Goal: Task Accomplishment & Management: Use online tool/utility

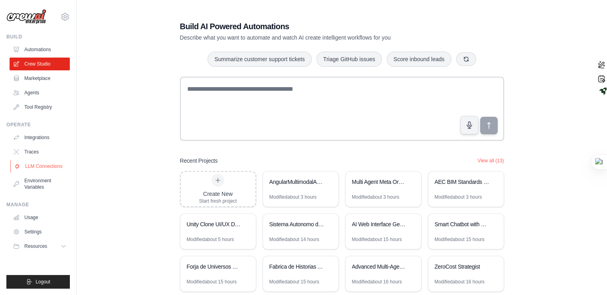
click at [47, 163] on link "LLM Connections" at bounding box center [40, 166] width 60 height 13
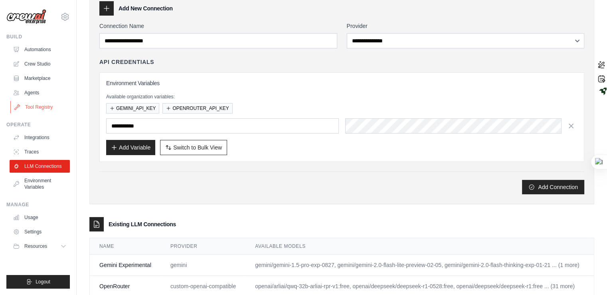
scroll to position [68, 0]
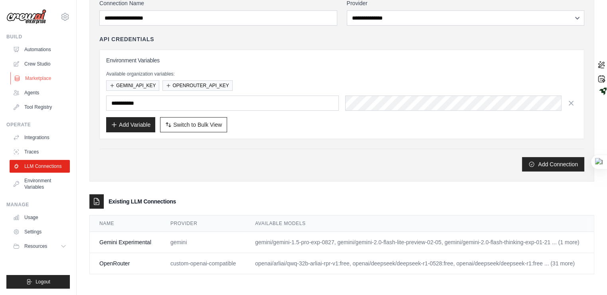
click at [44, 81] on link "Marketplace" at bounding box center [40, 78] width 60 height 13
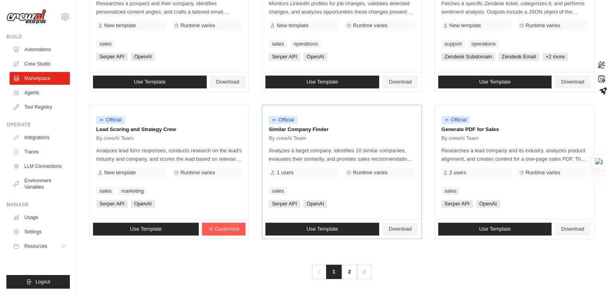
scroll to position [444, 0]
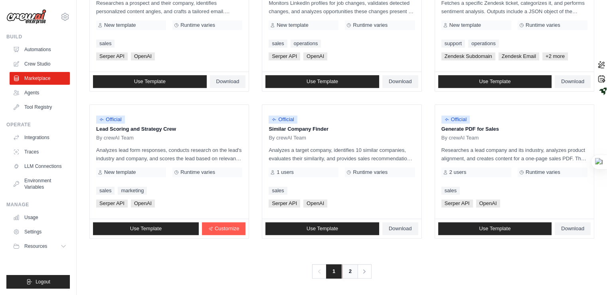
click at [352, 265] on link "2" at bounding box center [350, 271] width 16 height 14
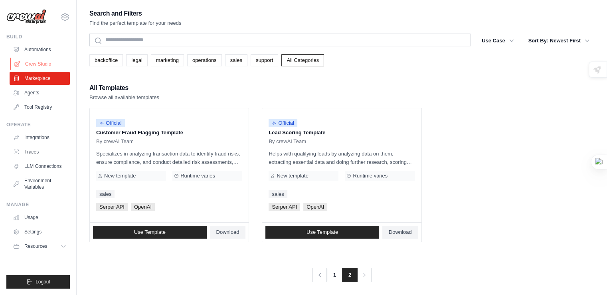
click at [44, 59] on link "Crew Studio" at bounding box center [40, 63] width 60 height 13
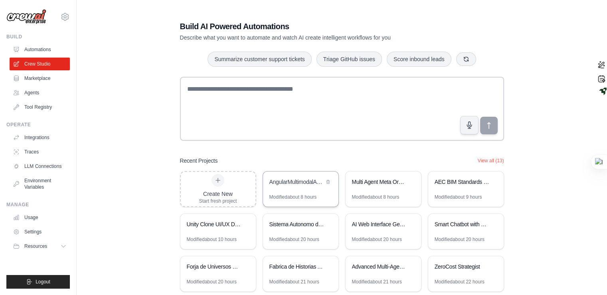
click at [315, 198] on div "Modified about 8 hours" at bounding box center [293, 197] width 48 height 6
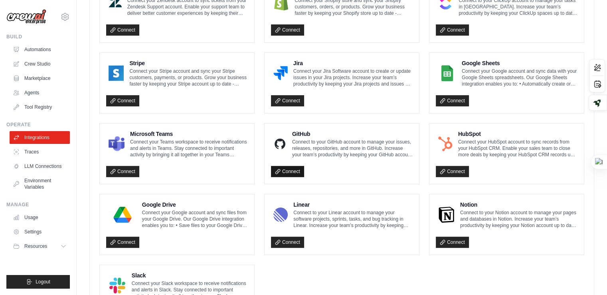
click at [274, 166] on link "Connect" at bounding box center [287, 171] width 33 height 11
click at [277, 170] on icon at bounding box center [278, 171] width 6 height 6
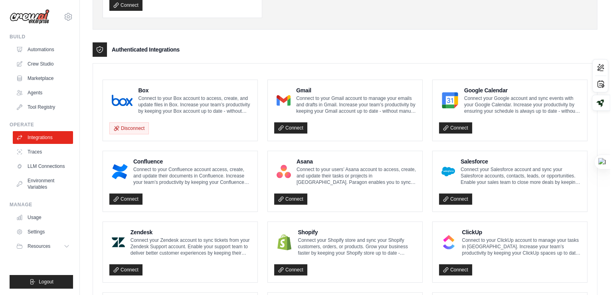
scroll to position [0, 0]
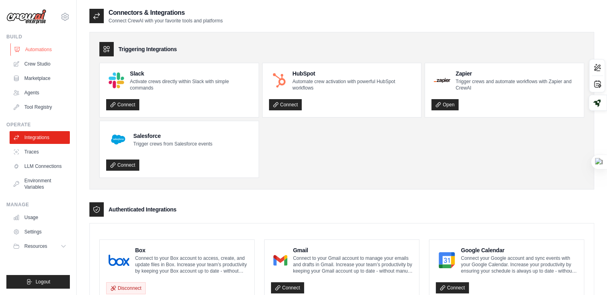
click at [27, 46] on link "Automations" at bounding box center [40, 49] width 60 height 13
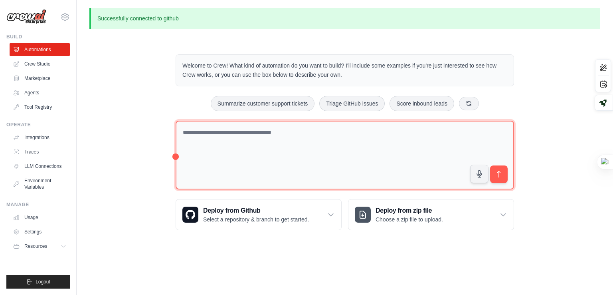
click at [212, 158] on textarea at bounding box center [345, 155] width 339 height 69
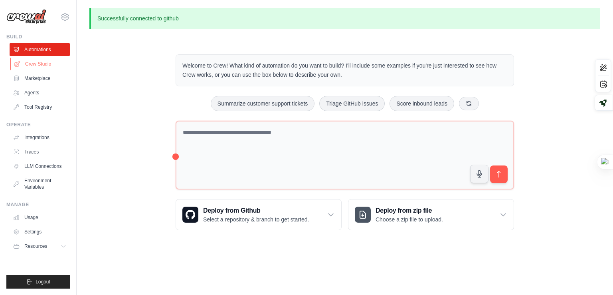
click at [52, 64] on link "Crew Studio" at bounding box center [40, 63] width 60 height 13
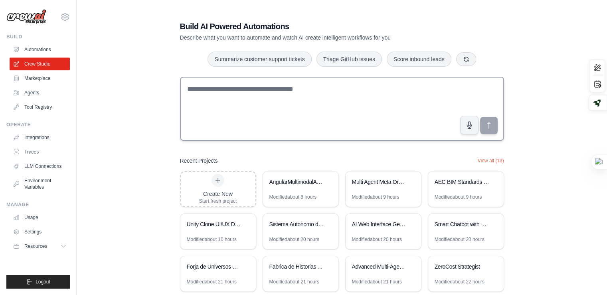
type textarea "**********"
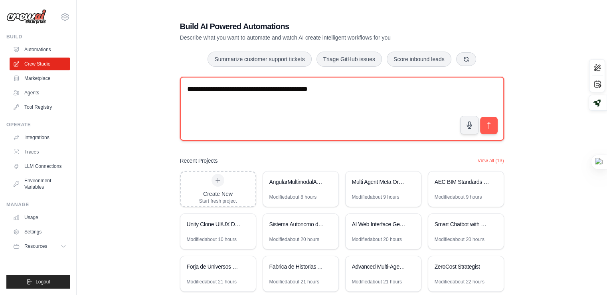
click at [330, 101] on textarea "**********" at bounding box center [342, 109] width 324 height 64
click at [357, 87] on textarea "**********" at bounding box center [342, 109] width 324 height 64
click at [285, 103] on textarea "**********" at bounding box center [342, 109] width 324 height 64
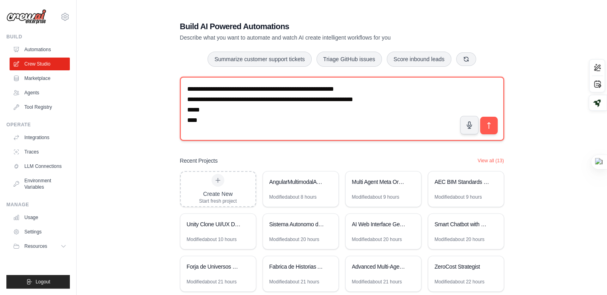
paste textarea "**********"
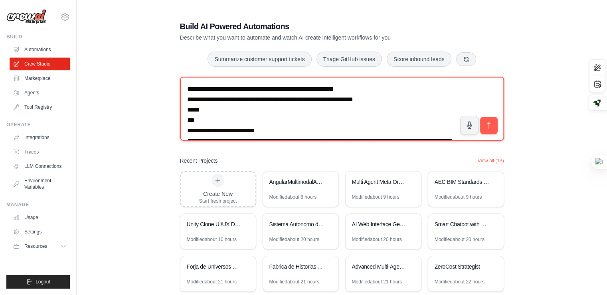
scroll to position [1686, 0]
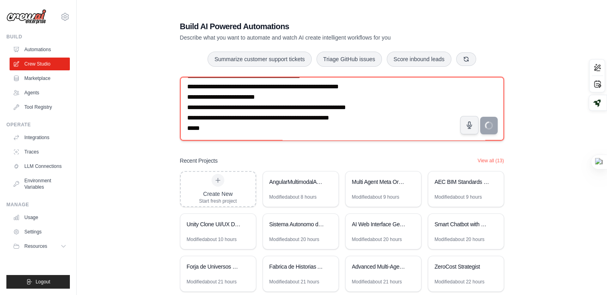
type textarea "**********"
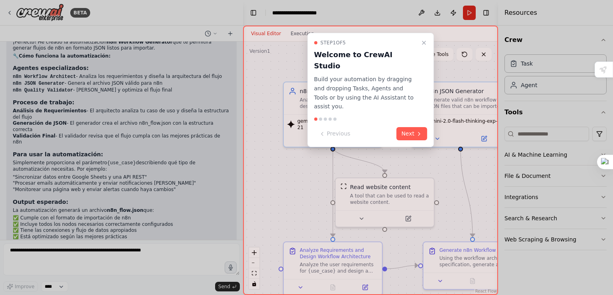
click at [38, 254] on div at bounding box center [306, 147] width 613 height 295
click at [428, 39] on button "Close walkthrough" at bounding box center [424, 43] width 10 height 10
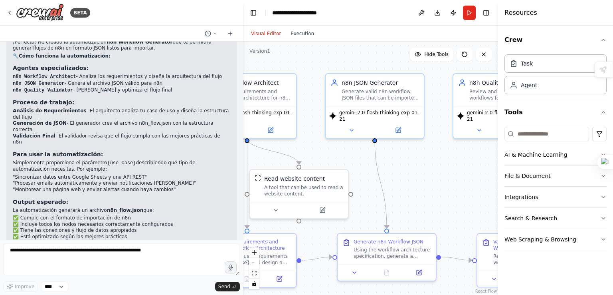
drag, startPoint x: 436, startPoint y: 168, endPoint x: 350, endPoint y: 160, distance: 85.4
click at [350, 160] on div ".deletable-edge-delete-btn { width: 20px; height: 20px; border: 0px solid #ffff…" at bounding box center [370, 168] width 255 height 253
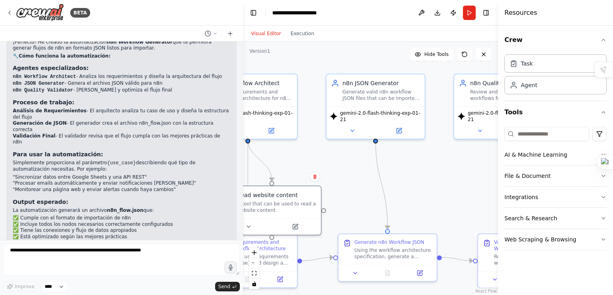
drag, startPoint x: 390, startPoint y: 168, endPoint x: 337, endPoint y: 178, distance: 54.1
click at [320, 191] on div "Read website content A tool that can be used to read a website content." at bounding box center [272, 202] width 98 height 32
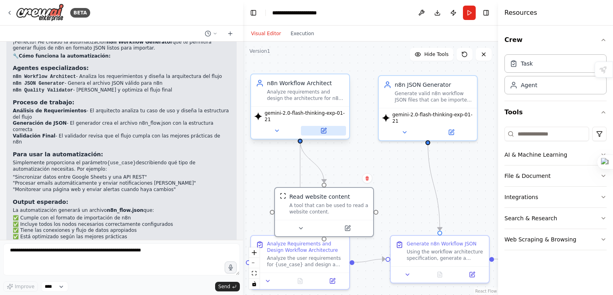
drag, startPoint x: 382, startPoint y: 172, endPoint x: 339, endPoint y: 124, distance: 65.0
click at [409, 174] on div ".deletable-edge-delete-btn { width: 20px; height: 20px; border: 0px solid #ffff…" at bounding box center [370, 168] width 255 height 253
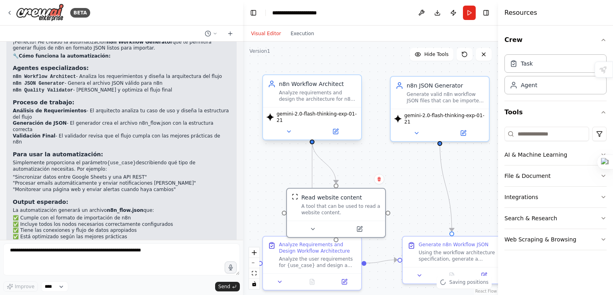
click at [338, 95] on div "Analyze requirements and design the architecture for n8n workflows, including n…" at bounding box center [317, 95] width 77 height 13
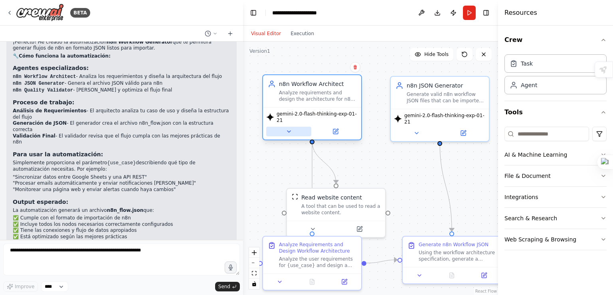
click at [290, 128] on icon at bounding box center [289, 131] width 6 height 6
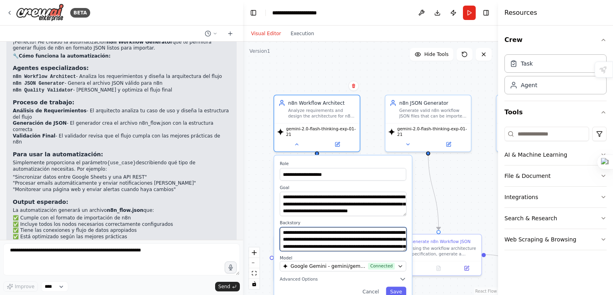
click at [345, 227] on textarea "**********" at bounding box center [343, 239] width 127 height 24
drag, startPoint x: 345, startPoint y: 225, endPoint x: 359, endPoint y: 254, distance: 32.9
click at [359, 254] on div "**********" at bounding box center [343, 228] width 138 height 147
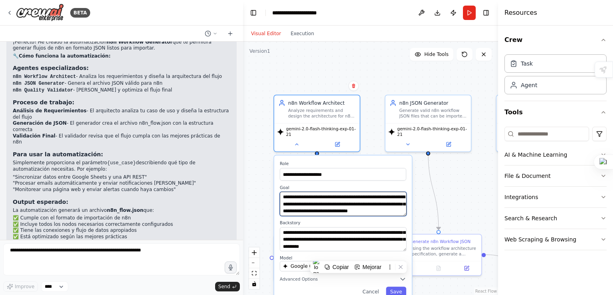
click at [350, 192] on textarea "**********" at bounding box center [343, 204] width 127 height 24
drag, startPoint x: 350, startPoint y: 192, endPoint x: 373, endPoint y: 229, distance: 44.3
click at [366, 235] on div "**********" at bounding box center [343, 228] width 138 height 147
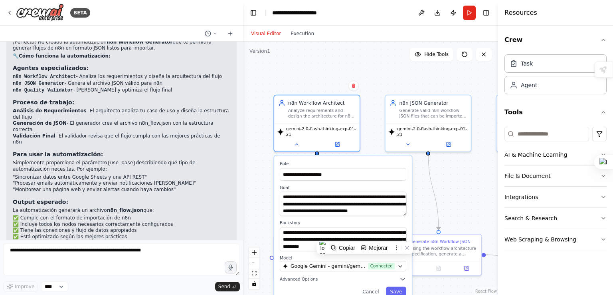
click at [426, 190] on div ".deletable-edge-delete-btn { width: 20px; height: 20px; border: 0px solid #ffff…" at bounding box center [370, 168] width 255 height 253
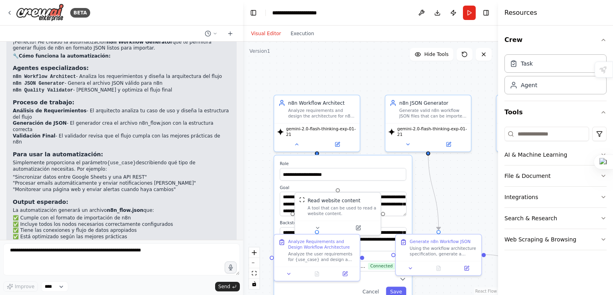
click at [453, 181] on div ".deletable-edge-delete-btn { width: 20px; height: 20px; border: 0px solid #ffff…" at bounding box center [370, 168] width 255 height 253
click at [291, 272] on icon at bounding box center [289, 272] width 6 height 6
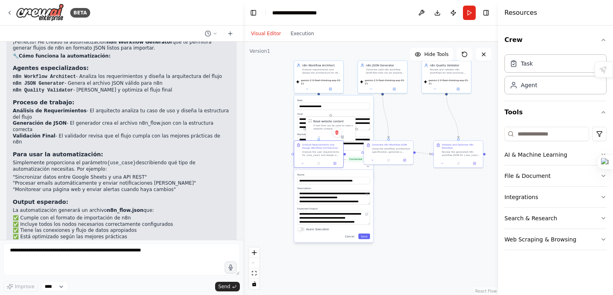
drag, startPoint x: 430, startPoint y: 267, endPoint x: 401, endPoint y: 198, distance: 75.5
click at [401, 198] on div ".deletable-edge-delete-btn { width: 20px; height: 20px; border: 0px solid #ffff…" at bounding box center [370, 168] width 255 height 253
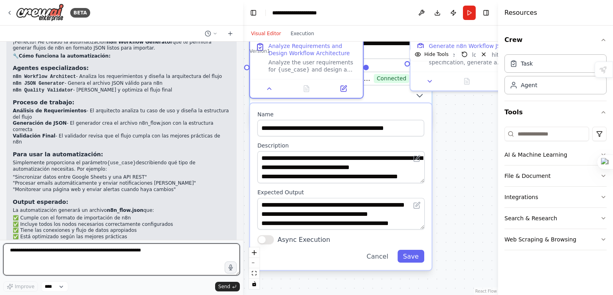
click at [75, 273] on textarea at bounding box center [121, 259] width 237 height 32
paste textarea "**********"
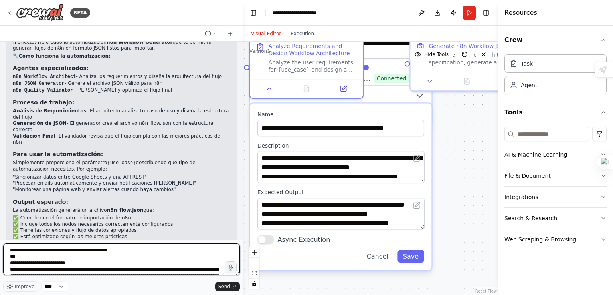
scroll to position [987, 0]
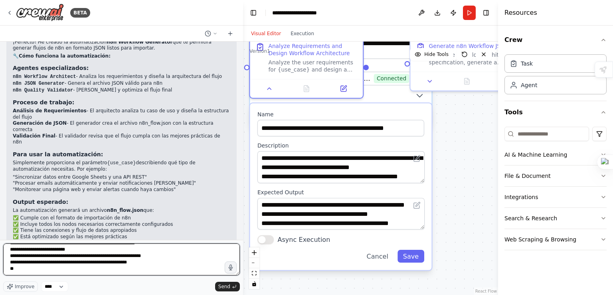
type textarea "**********"
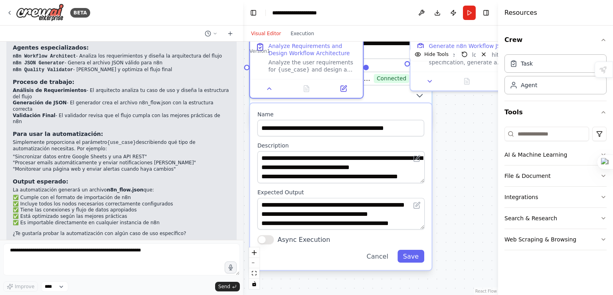
scroll to position [1349, 0]
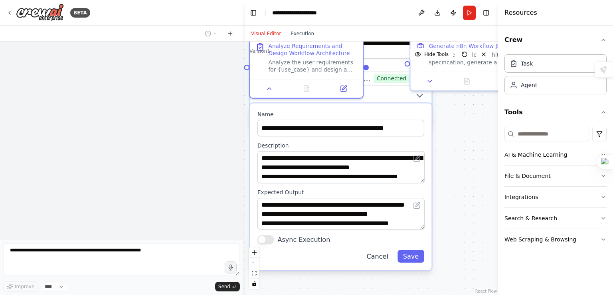
click at [381, 251] on button "Cancel" at bounding box center [377, 255] width 33 height 13
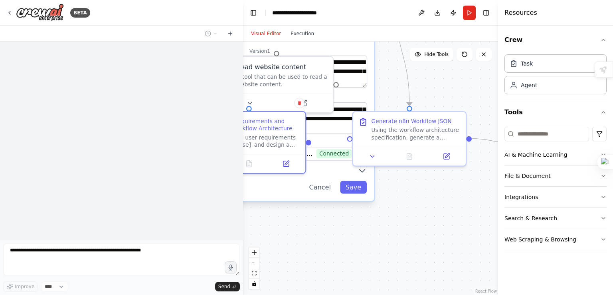
drag, startPoint x: 430, startPoint y: 181, endPoint x: 381, endPoint y: 246, distance: 81.8
click at [381, 246] on div ".deletable-edge-delete-btn { width: 20px; height: 20px; border: 0px solid #ffff…" at bounding box center [370, 168] width 255 height 253
click at [382, 157] on button at bounding box center [373, 154] width 32 height 11
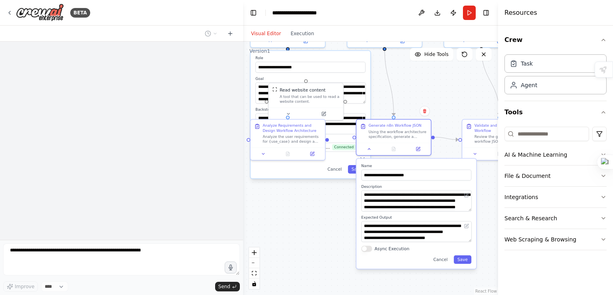
drag, startPoint x: 356, startPoint y: 262, endPoint x: 338, endPoint y: 231, distance: 36.5
click at [338, 231] on div ".deletable-edge-delete-btn { width: 20px; height: 20px; border: 0px solid #ffff…" at bounding box center [370, 168] width 255 height 253
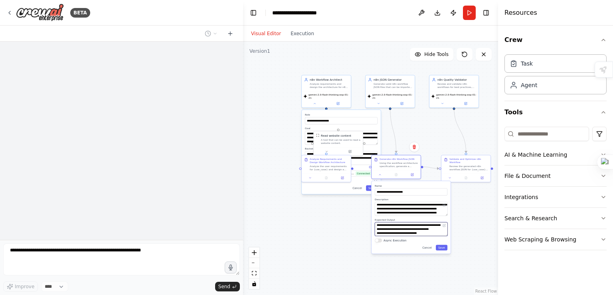
scroll to position [48, 0]
drag, startPoint x: 401, startPoint y: 228, endPoint x: 420, endPoint y: 253, distance: 30.8
click at [420, 253] on div "**********" at bounding box center [411, 217] width 79 height 73
click at [407, 196] on div "**********" at bounding box center [411, 217] width 79 height 73
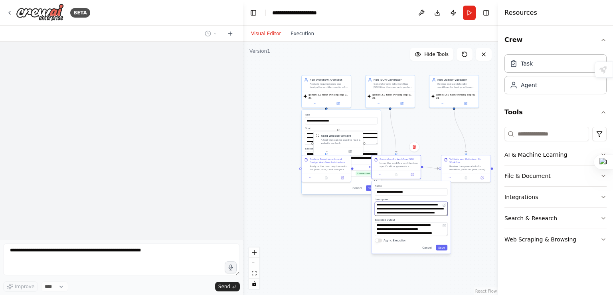
drag, startPoint x: 406, startPoint y: 209, endPoint x: 418, endPoint y: 235, distance: 28.6
click at [418, 235] on div "**********" at bounding box center [411, 217] width 79 height 73
click at [471, 205] on div ".deletable-edge-delete-btn { width: 20px; height: 20px; border: 0px solid #ffff…" at bounding box center [370, 168] width 255 height 253
click at [451, 176] on button at bounding box center [450, 176] width 14 height 5
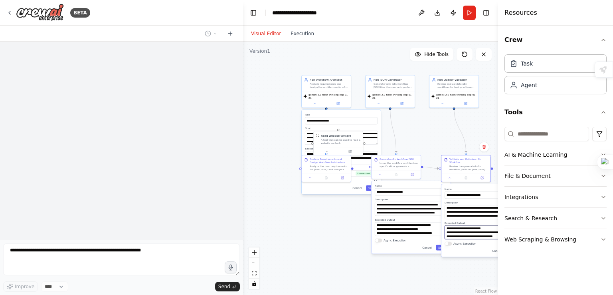
scroll to position [40, 0]
drag, startPoint x: 469, startPoint y: 231, endPoint x: 476, endPoint y: 257, distance: 27.0
click at [476, 257] on div ".deletable-edge-delete-btn { width: 20px; height: 20px; border: 0px solid #ffff…" at bounding box center [370, 168] width 255 height 253
click at [444, 106] on div ".deletable-edge-delete-btn { width: 20px; height: 20px; border: 0px solid #ffff…" at bounding box center [370, 168] width 255 height 253
click at [443, 101] on icon at bounding box center [442, 102] width 3 height 3
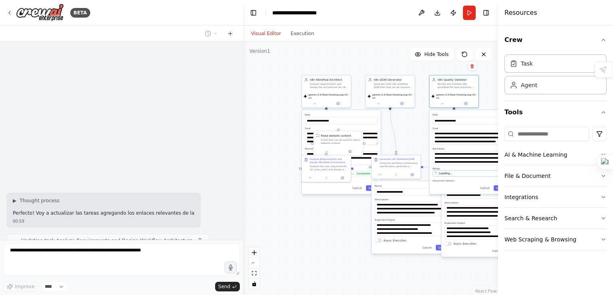
scroll to position [1416, 0]
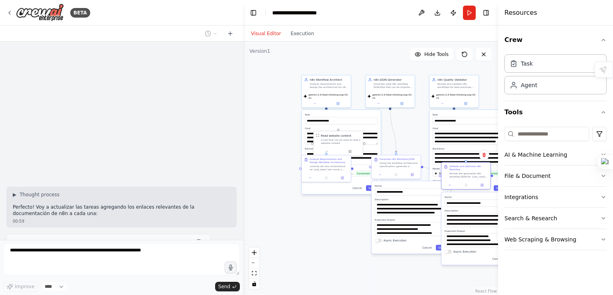
drag, startPoint x: 463, startPoint y: 156, endPoint x: 463, endPoint y: 165, distance: 9.6
click at [463, 165] on div "Validate and Optimize n8n Workflow Review the generated n8n workflow JSON for {…" at bounding box center [466, 171] width 49 height 18
click at [495, 259] on button "Toggle Sidebar" at bounding box center [498, 147] width 6 height 295
click at [426, 246] on button "Cancel" at bounding box center [427, 248] width 14 height 6
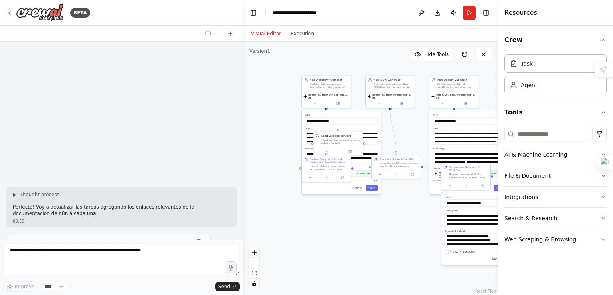
click at [495, 257] on button "Cancel" at bounding box center [497, 259] width 14 height 6
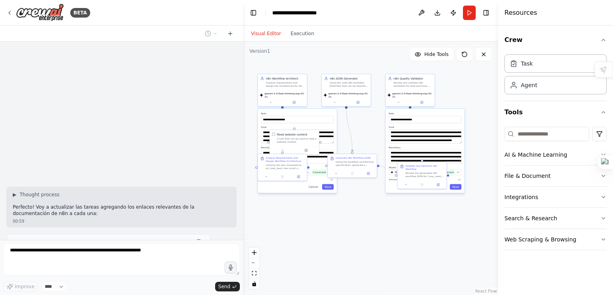
drag, startPoint x: 411, startPoint y: 239, endPoint x: 354, endPoint y: 225, distance: 58.4
click at [364, 238] on div ".deletable-edge-delete-btn { width: 20px; height: 20px; border: 0px solid #ffff…" at bounding box center [370, 168] width 255 height 253
click at [314, 186] on button "Cancel" at bounding box center [310, 187] width 14 height 6
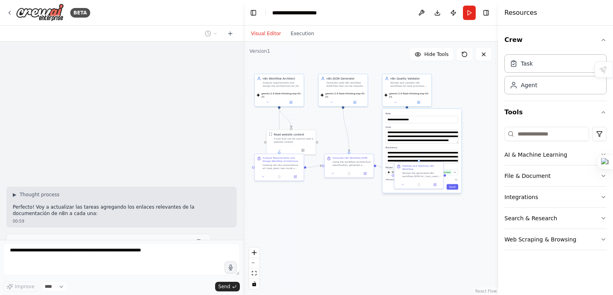
scroll to position [1439, 0]
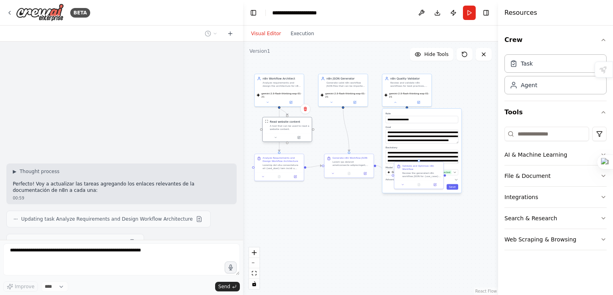
drag, startPoint x: 284, startPoint y: 142, endPoint x: 282, endPoint y: 130, distance: 12.2
click at [282, 130] on div "A tool that can be used to read a website content." at bounding box center [290, 127] width 40 height 6
click at [267, 176] on button at bounding box center [263, 175] width 14 height 5
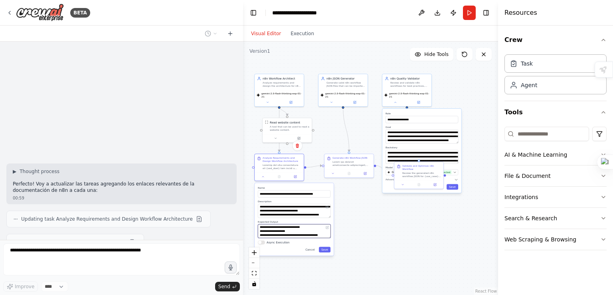
scroll to position [72, 0]
drag, startPoint x: 295, startPoint y: 230, endPoint x: 308, endPoint y: 235, distance: 13.9
click at [308, 235] on textarea "**********" at bounding box center [294, 231] width 73 height 14
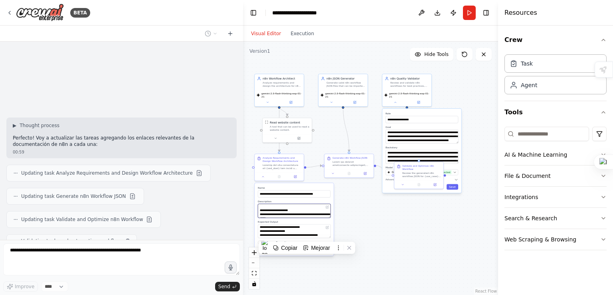
scroll to position [208, 0]
drag, startPoint x: 298, startPoint y: 208, endPoint x: 311, endPoint y: 214, distance: 14.8
click at [311, 214] on textarea at bounding box center [294, 211] width 73 height 14
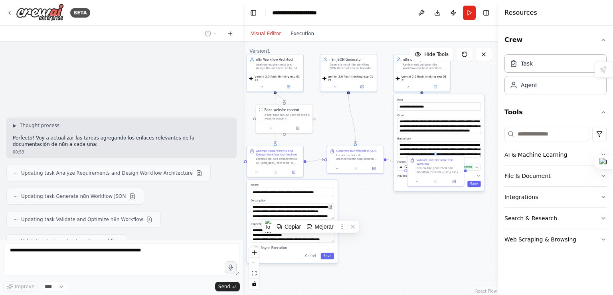
click at [331, 205] on icon at bounding box center [331, 206] width 2 height 2
click at [331, 205] on icon at bounding box center [331, 207] width 4 height 4
click at [321, 213] on textarea at bounding box center [293, 211] width 84 height 16
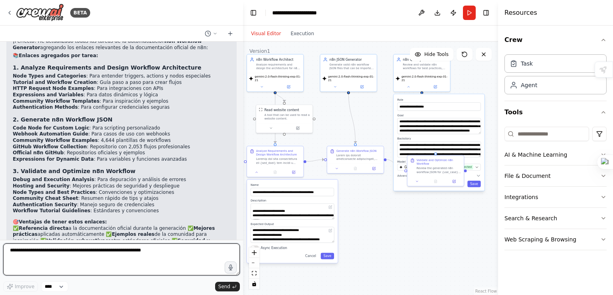
scroll to position [1711, 0]
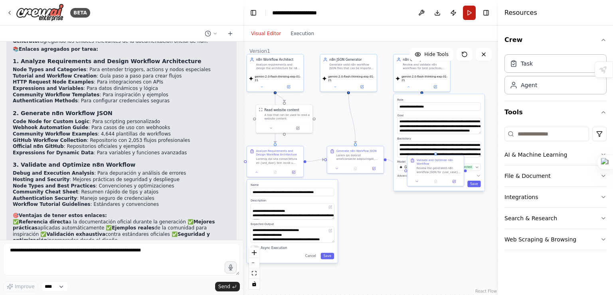
click at [465, 17] on button "Run" at bounding box center [469, 13] width 13 height 14
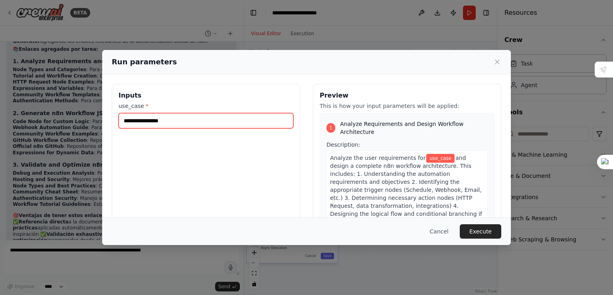
click at [182, 121] on input "use_case *" at bounding box center [206, 120] width 175 height 15
type input "*********"
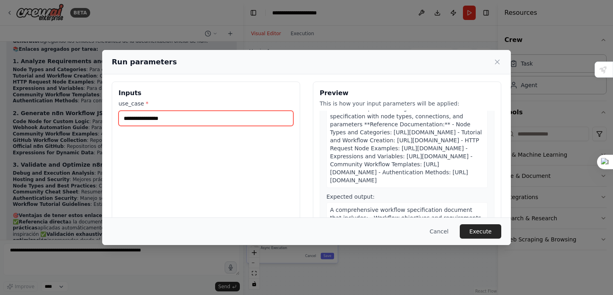
scroll to position [0, 0]
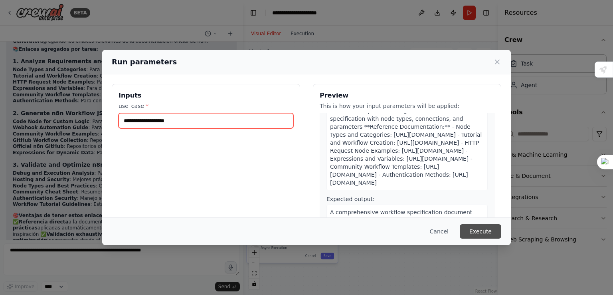
type input "**********"
click at [475, 226] on button "Execute" at bounding box center [481, 231] width 42 height 14
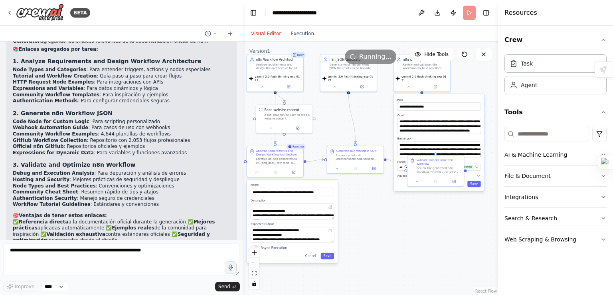
click at [292, 39] on div "Visual Editor Execution" at bounding box center [282, 34] width 73 height 16
click at [297, 34] on button "Execution" at bounding box center [302, 34] width 33 height 10
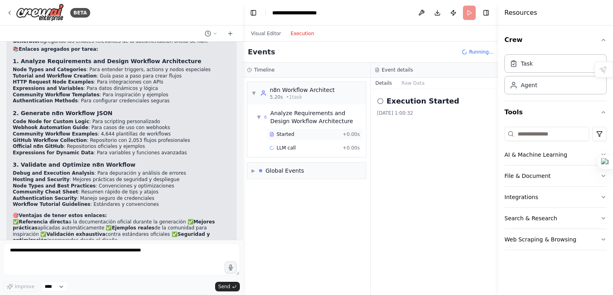
click at [294, 139] on div "Started + 0.00s" at bounding box center [315, 134] width 96 height 12
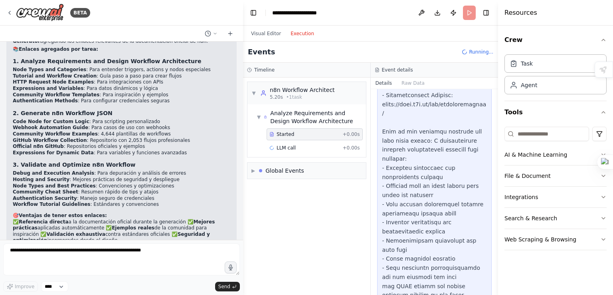
scroll to position [390, 0]
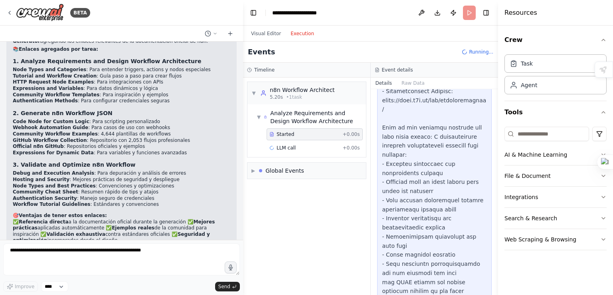
click at [121, 265] on div "00:59" at bounding box center [122, 268] width 218 height 6
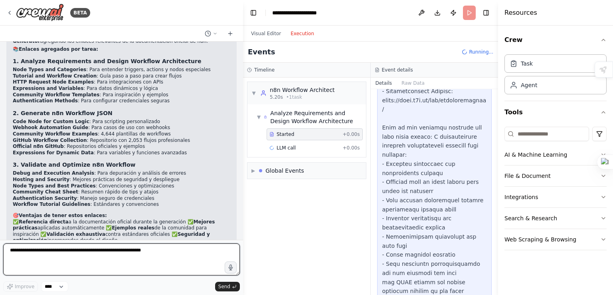
click at [92, 253] on textarea at bounding box center [121, 259] width 237 height 32
type textarea "**********"
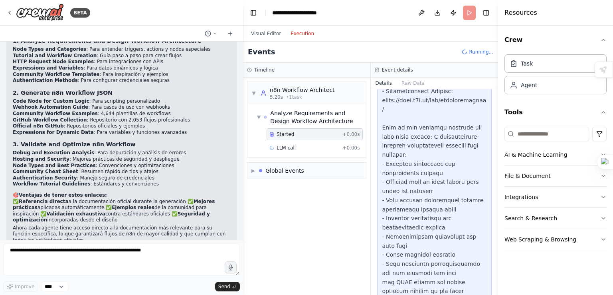
scroll to position [1758, 0]
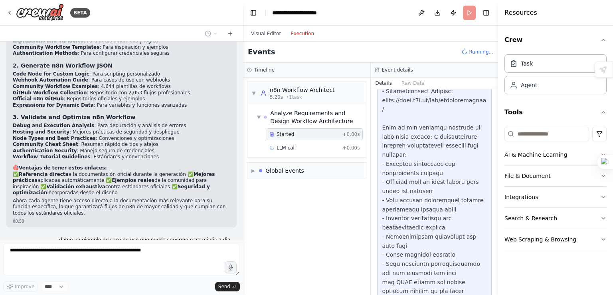
click at [23, 218] on div "00:59" at bounding box center [122, 221] width 218 height 6
click at [265, 36] on button "Visual Editor" at bounding box center [266, 34] width 40 height 10
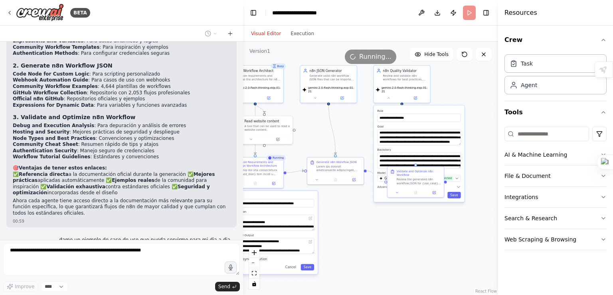
drag, startPoint x: 375, startPoint y: 114, endPoint x: 355, endPoint y: 125, distance: 23.4
click at [355, 125] on div ".deletable-edge-delete-btn { width: 20px; height: 20px; border: 0px solid #ffff…" at bounding box center [370, 168] width 255 height 253
click at [394, 220] on div ".deletable-edge-delete-btn { width: 20px; height: 20px; border: 0px solid #ffff…" at bounding box center [370, 168] width 255 height 253
click at [452, 160] on textarea "**********" at bounding box center [419, 161] width 84 height 16
click at [416, 109] on label "Role" at bounding box center [418, 111] width 83 height 4
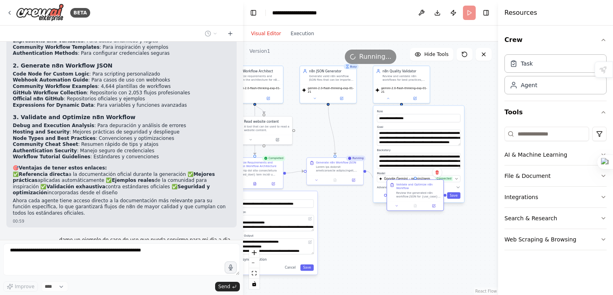
drag, startPoint x: 405, startPoint y: 176, endPoint x: 407, endPoint y: 210, distance: 34.8
click at [405, 198] on div "Validate and Optimize n8n Workflow" at bounding box center [418, 190] width 44 height 16
drag, startPoint x: 407, startPoint y: 206, endPoint x: 410, endPoint y: 228, distance: 21.7
click at [409, 208] on div "Validate and Optimize n8n Workflow" at bounding box center [418, 204] width 44 height 7
click at [438, 194] on button "Cancel" at bounding box center [437, 195] width 16 height 6
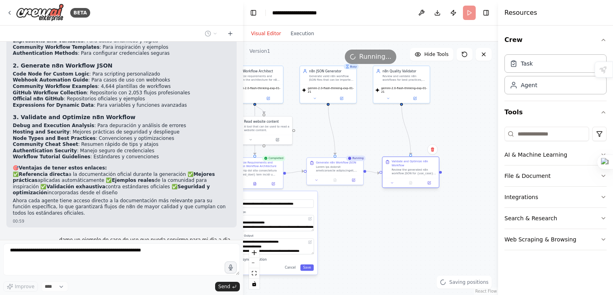
drag, startPoint x: 412, startPoint y: 233, endPoint x: 406, endPoint y: 166, distance: 66.5
click at [406, 166] on div "Validate and Optimize n8n Workflow" at bounding box center [414, 168] width 44 height 16
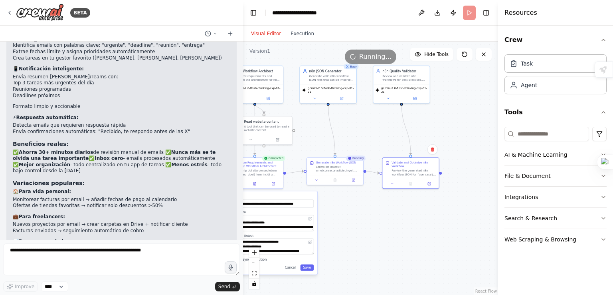
scroll to position [2075, 0]
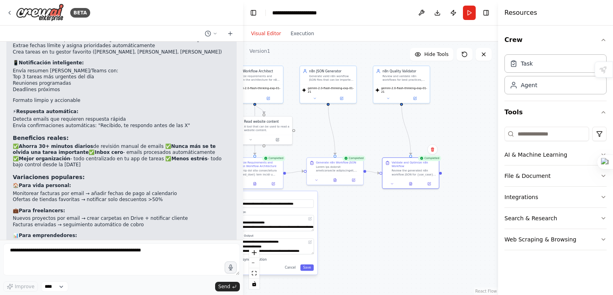
click at [185, 277] on div at bounding box center [121, 260] width 237 height 35
click at [299, 43] on div ".deletable-edge-delete-btn { width: 20px; height: 20px; border: 0px solid #ffff…" at bounding box center [370, 168] width 255 height 253
click at [297, 35] on button "Execution" at bounding box center [302, 34] width 33 height 10
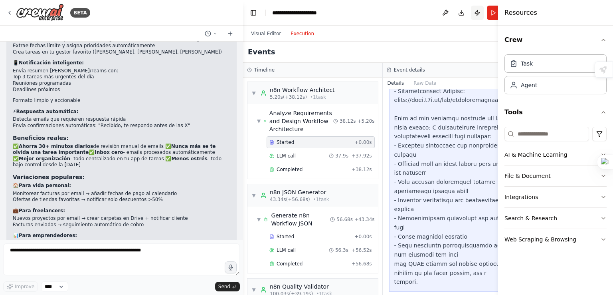
click at [471, 16] on button "Publish" at bounding box center [477, 13] width 13 height 14
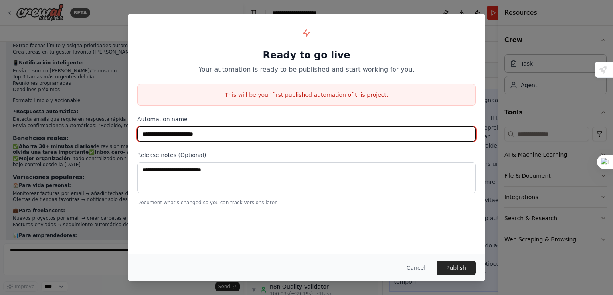
click at [268, 135] on input "**********" at bounding box center [306, 133] width 339 height 15
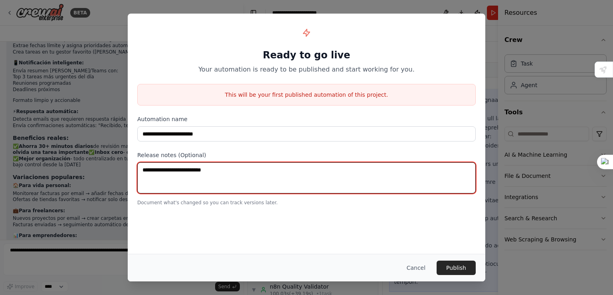
click at [230, 165] on textarea at bounding box center [306, 177] width 339 height 31
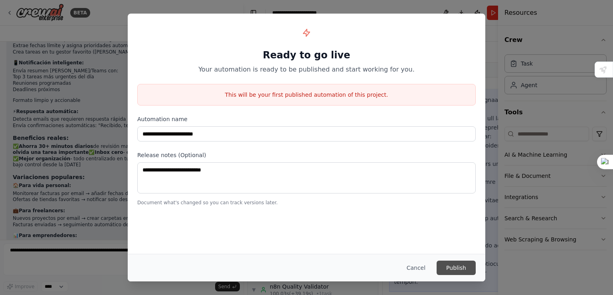
click at [445, 263] on button "Publish" at bounding box center [456, 267] width 39 height 14
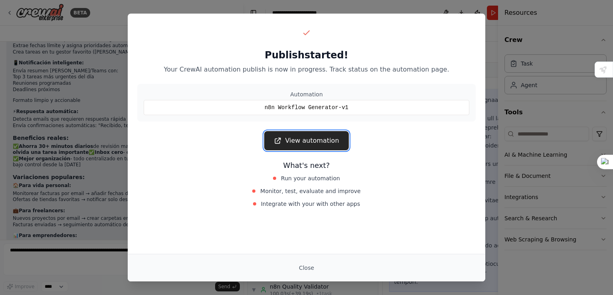
click at [307, 135] on link "View automation" at bounding box center [306, 140] width 84 height 19
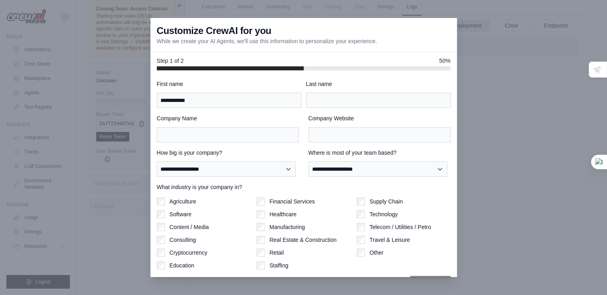
type input "**********"
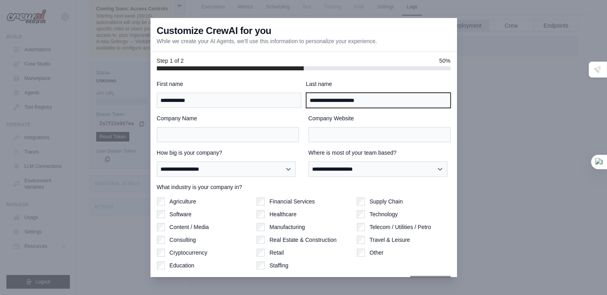
type input "**********"
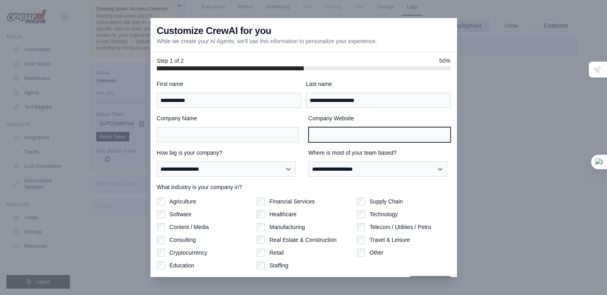
click at [342, 135] on input "Company Website" at bounding box center [380, 134] width 142 height 15
type input "***"
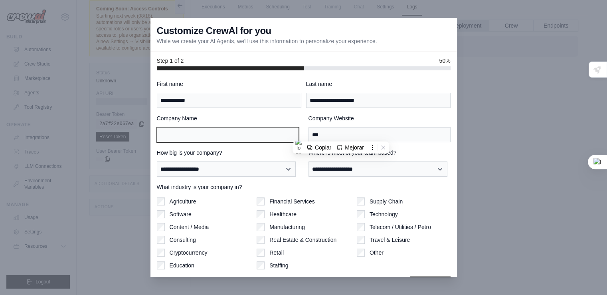
click at [275, 141] on input "Company Name" at bounding box center [228, 134] width 142 height 15
paste input "***"
type input "***"
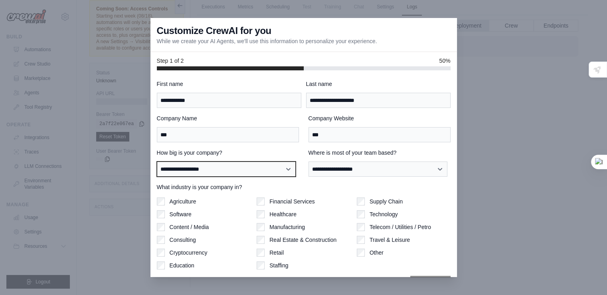
click at [264, 170] on select "**********" at bounding box center [226, 168] width 139 height 15
select select "**********"
click at [157, 161] on select "**********" at bounding box center [226, 168] width 139 height 15
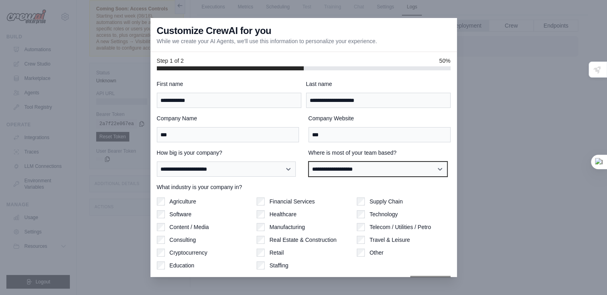
click at [331, 167] on select "**********" at bounding box center [378, 168] width 139 height 15
select select "******"
click at [309, 161] on select "**********" at bounding box center [378, 168] width 139 height 15
click at [600, 103] on div at bounding box center [303, 147] width 607 height 295
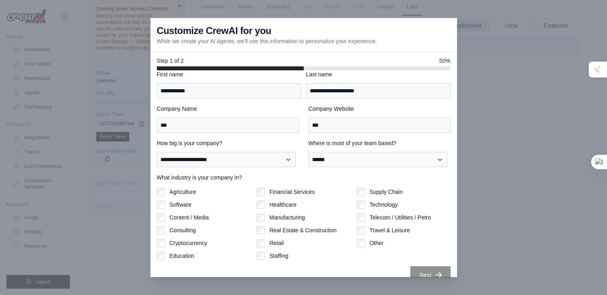
scroll to position [22, 0]
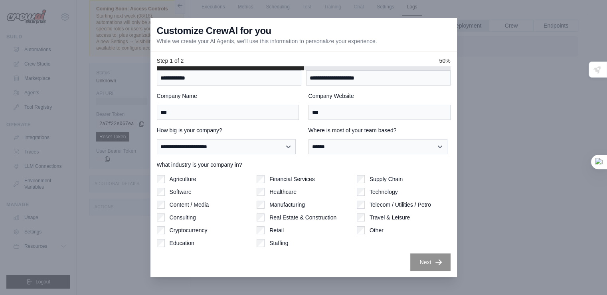
click at [364, 232] on div "Other" at bounding box center [404, 230] width 94 height 8
click at [364, 230] on div "Other" at bounding box center [404, 230] width 94 height 8
click at [174, 191] on label "Software" at bounding box center [181, 192] width 22 height 8
click at [192, 203] on label "Content / Media" at bounding box center [190, 204] width 40 height 8
click at [190, 217] on label "Consulting" at bounding box center [183, 217] width 26 height 8
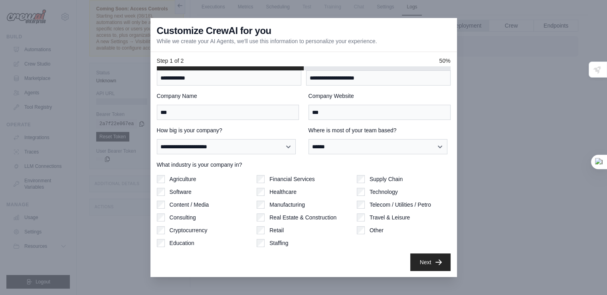
click at [195, 230] on label "Cryptocurrency" at bounding box center [189, 230] width 38 height 8
click at [186, 239] on label "Education" at bounding box center [182, 243] width 25 height 8
click at [291, 218] on label "Real Estate & Construction" at bounding box center [302, 217] width 67 height 8
click at [172, 178] on label "Agriculture" at bounding box center [183, 179] width 27 height 8
click at [442, 261] on button "Next" at bounding box center [430, 262] width 40 height 18
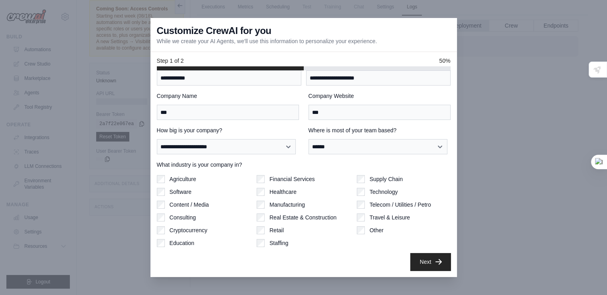
scroll to position [0, 0]
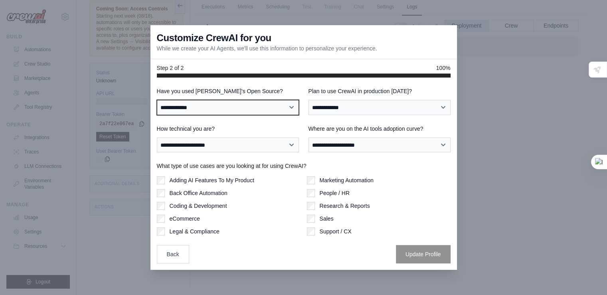
click at [246, 100] on select "**********" at bounding box center [228, 107] width 142 height 15
select select "**"
click at [157, 100] on select "**********" at bounding box center [228, 107] width 142 height 15
click at [248, 107] on select "**********" at bounding box center [228, 107] width 142 height 15
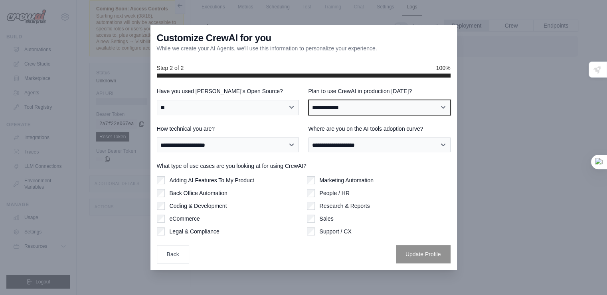
click at [368, 109] on select "**********" at bounding box center [380, 107] width 142 height 15
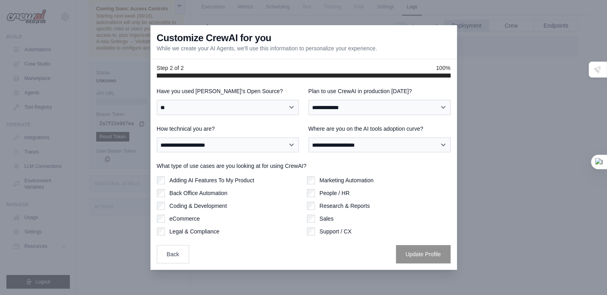
click at [233, 179] on label "Adding AI Features To My Product" at bounding box center [212, 180] width 85 height 8
click at [216, 192] on label "Back Office Automation" at bounding box center [199, 193] width 58 height 8
click at [212, 204] on label "Coding & Development" at bounding box center [198, 206] width 57 height 8
click at [201, 219] on div "eCommerce" at bounding box center [229, 218] width 144 height 8
click at [201, 228] on label "Legal & Compliance" at bounding box center [195, 231] width 50 height 8
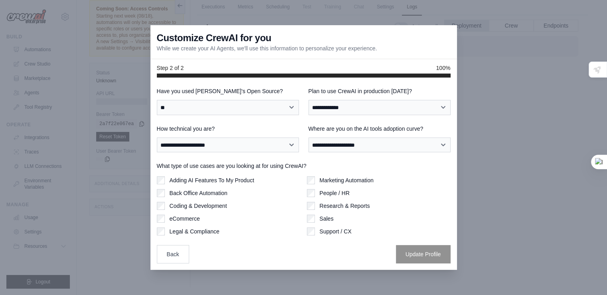
click at [195, 221] on label "eCommerce" at bounding box center [185, 218] width 30 height 8
click at [325, 181] on label "Marketing Automation" at bounding box center [347, 180] width 54 height 8
click at [327, 194] on label "People / HR" at bounding box center [335, 193] width 30 height 8
drag, startPoint x: 329, startPoint y: 205, endPoint x: 329, endPoint y: 211, distance: 6.0
click at [329, 205] on label "Research & Reports" at bounding box center [345, 206] width 50 height 8
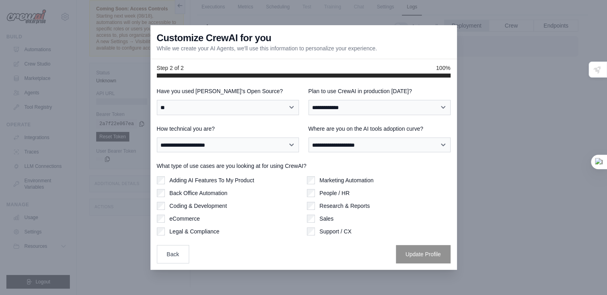
click at [329, 215] on label "Sales" at bounding box center [327, 218] width 14 height 8
click at [327, 234] on label "Support / CX" at bounding box center [336, 231] width 32 height 8
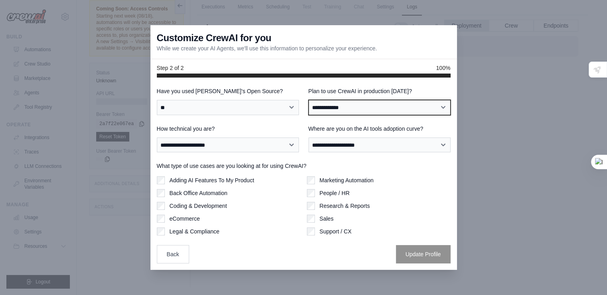
click at [340, 105] on select "**********" at bounding box center [380, 107] width 142 height 15
select select "*****"
click at [309, 100] on select "**********" at bounding box center [380, 107] width 142 height 15
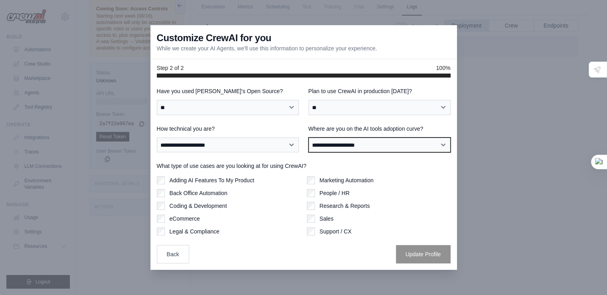
click at [340, 141] on select "**********" at bounding box center [380, 144] width 142 height 15
select select "**********"
click at [309, 137] on select "**********" at bounding box center [380, 144] width 142 height 15
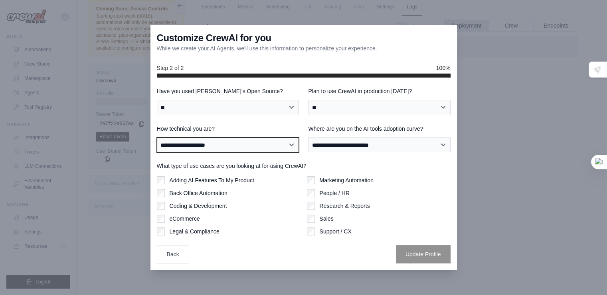
click at [258, 144] on select "**********" at bounding box center [228, 144] width 142 height 15
select select "**********"
click at [157, 137] on select "**********" at bounding box center [228, 144] width 142 height 15
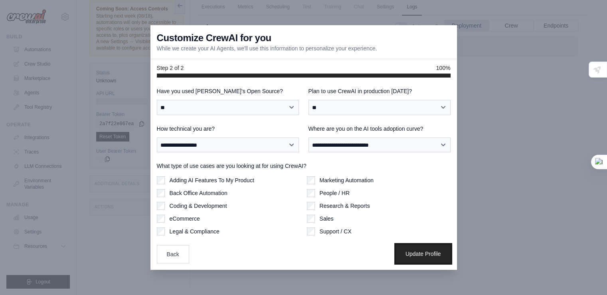
click at [422, 246] on button "Update Profile" at bounding box center [423, 253] width 55 height 18
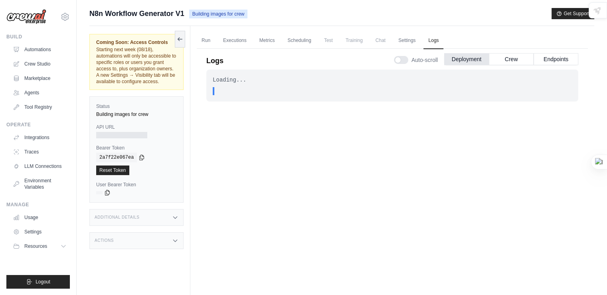
click at [115, 134] on div at bounding box center [121, 135] width 51 height 6
click at [164, 214] on div "Additional Details" at bounding box center [136, 217] width 94 height 17
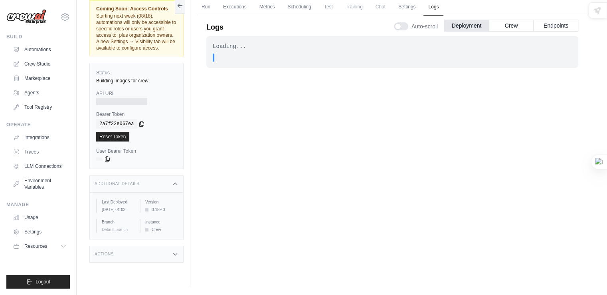
click at [151, 255] on div "Actions" at bounding box center [136, 254] width 94 height 17
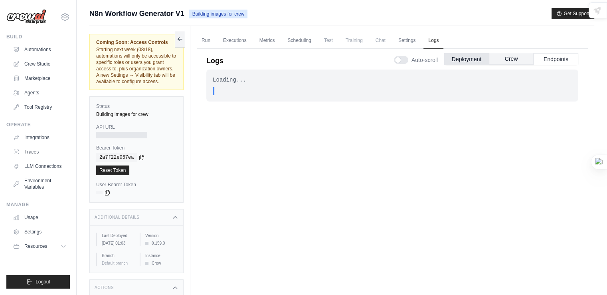
click at [514, 58] on button "Crew" at bounding box center [511, 59] width 45 height 12
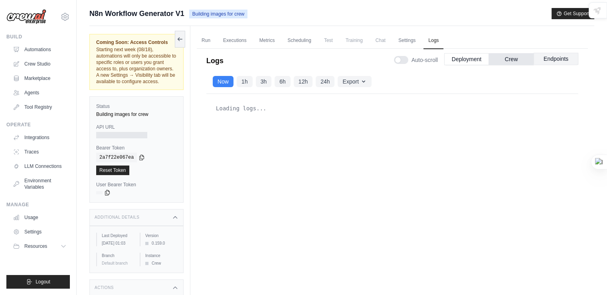
click at [549, 55] on button "Endpoints" at bounding box center [556, 59] width 45 height 12
click at [414, 40] on link "Settings" at bounding box center [407, 40] width 27 height 17
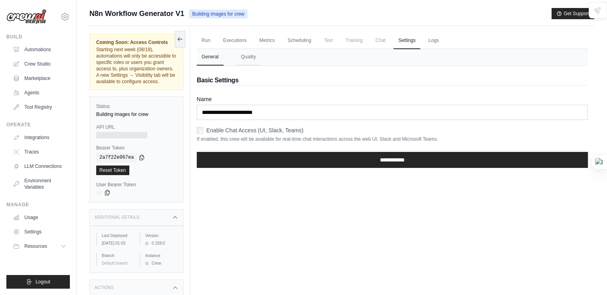
click at [447, 40] on ul "Run Executions Metrics Scheduling Test Training Chat Settings Logs" at bounding box center [392, 40] width 391 height 16
click at [438, 40] on link "Logs" at bounding box center [434, 40] width 20 height 17
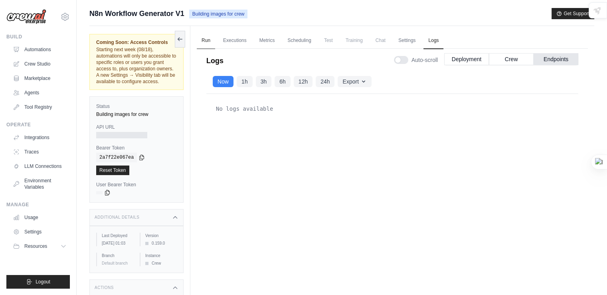
click at [213, 41] on link "Run" at bounding box center [206, 40] width 18 height 17
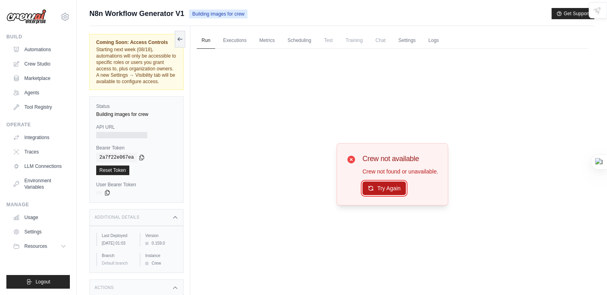
click at [394, 184] on button "Try Again" at bounding box center [384, 188] width 44 height 14
click at [238, 44] on link "Executions" at bounding box center [234, 40] width 33 height 17
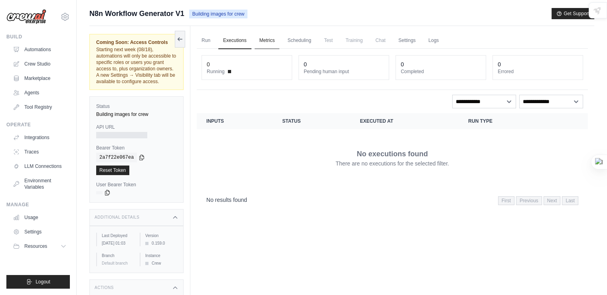
click at [269, 40] on link "Metrics" at bounding box center [267, 40] width 25 height 17
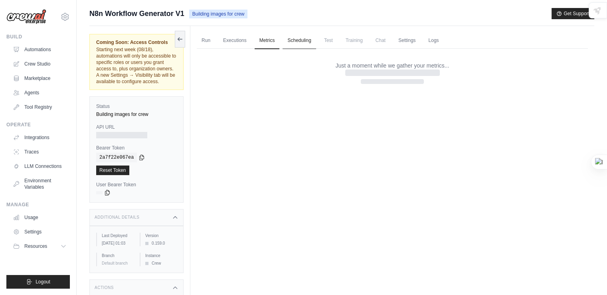
click at [307, 37] on link "Scheduling" at bounding box center [299, 40] width 33 height 17
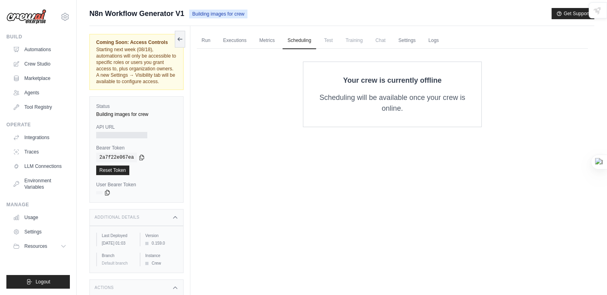
click at [343, 40] on span "Training" at bounding box center [354, 40] width 27 height 16
click at [367, 40] on ul "Run Executions Metrics Scheduling Test Training Chat Settings Logs" at bounding box center [392, 40] width 391 height 16
click at [407, 39] on link "Settings" at bounding box center [407, 40] width 27 height 17
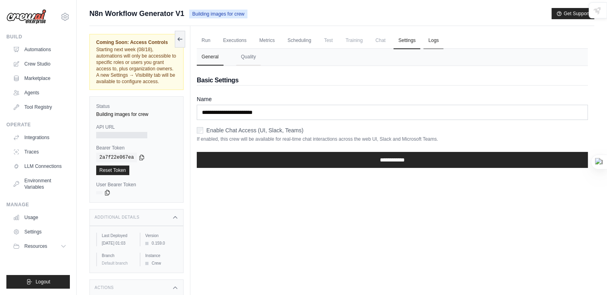
click at [433, 39] on link "Logs" at bounding box center [434, 40] width 20 height 17
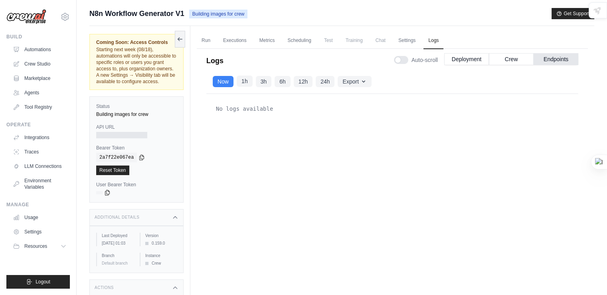
click at [242, 81] on button "1h" at bounding box center [245, 80] width 16 height 11
click at [271, 80] on button "3h" at bounding box center [264, 81] width 16 height 11
click at [487, 61] on button "Deployment" at bounding box center [466, 59] width 45 height 12
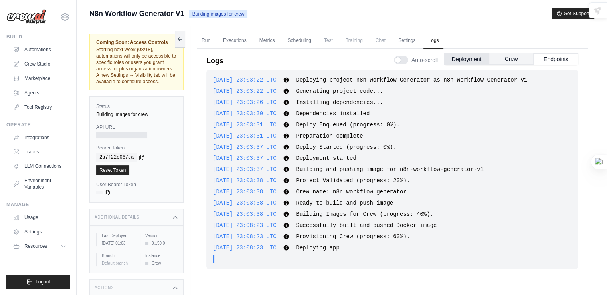
click at [500, 59] on button "Crew" at bounding box center [511, 59] width 45 height 12
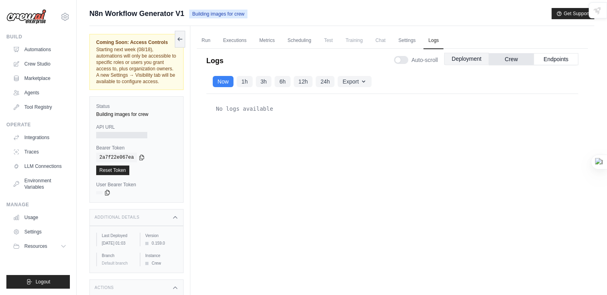
click at [472, 61] on button "Deployment" at bounding box center [466, 59] width 45 height 12
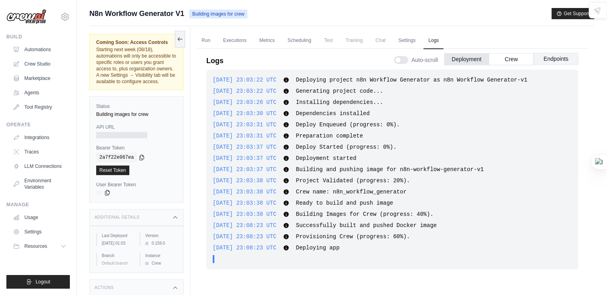
click at [561, 59] on button "Endpoints" at bounding box center [556, 59] width 45 height 12
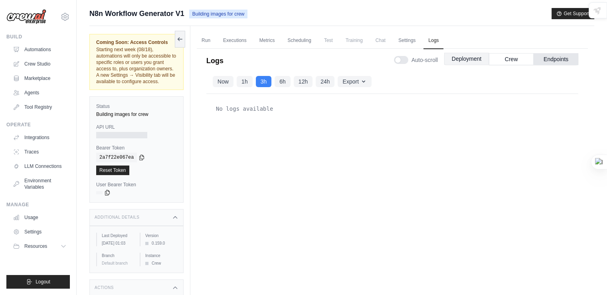
click at [471, 62] on button "Deployment" at bounding box center [466, 59] width 45 height 12
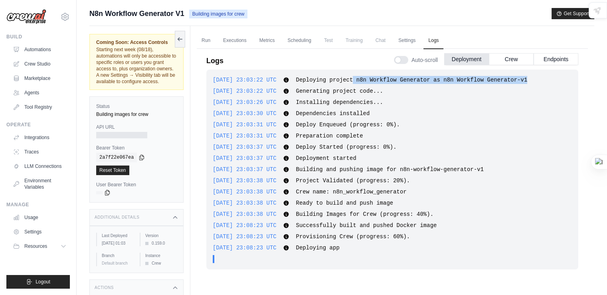
drag, startPoint x: 354, startPoint y: 78, endPoint x: 523, endPoint y: 77, distance: 168.5
click at [523, 77] on div "2025-08-16 23:03:22 UTC Deploying project n8n Workflow Generator as n8n Workflo…" at bounding box center [392, 80] width 359 height 8
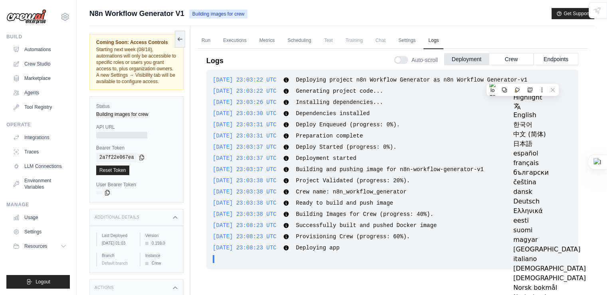
click at [307, 90] on span "Generating project code..." at bounding box center [339, 91] width 87 height 6
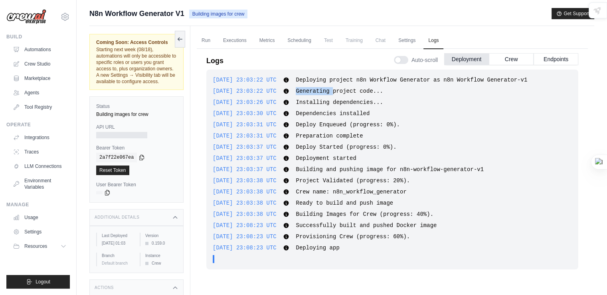
click at [307, 90] on span "Generating project code..." at bounding box center [339, 91] width 87 height 6
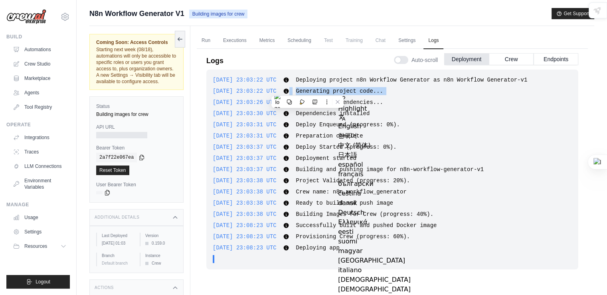
click at [310, 143] on div "2025-08-16 23:03:37 UTC Deploy Started (progress: 0%). Show more Show less" at bounding box center [392, 147] width 359 height 8
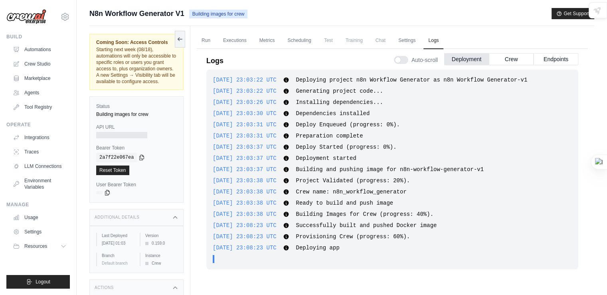
click at [351, 101] on span "Installing dependencies..." at bounding box center [339, 102] width 87 height 6
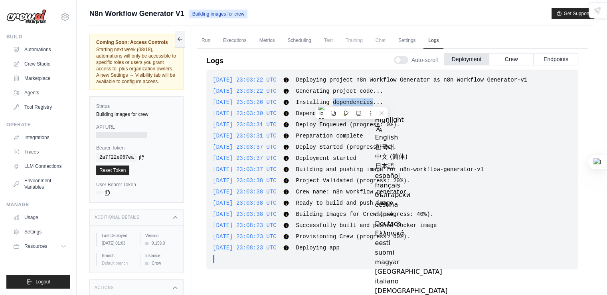
click at [354, 140] on div "2025-08-16 23:03:22 UTC Deploying project n8n Workflow Generator as n8n Workflo…" at bounding box center [392, 169] width 372 height 200
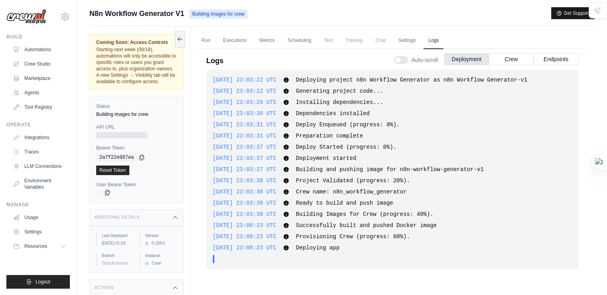
click at [583, 11] on button "Get Support" at bounding box center [573, 13] width 43 height 11
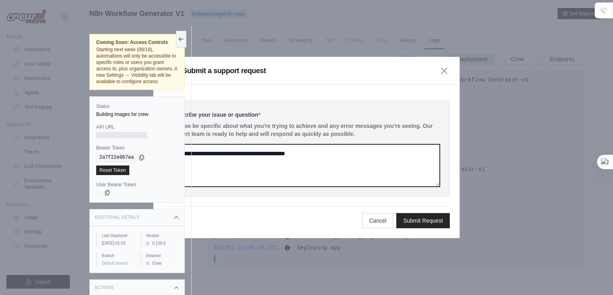
click at [268, 154] on textarea at bounding box center [306, 165] width 267 height 42
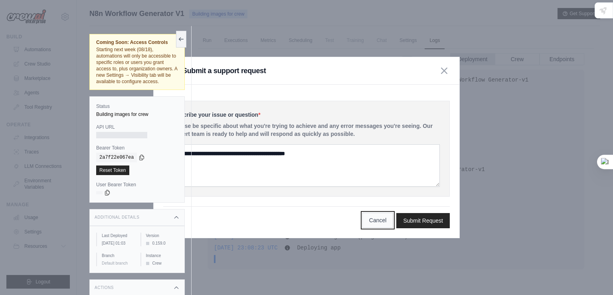
click at [372, 214] on button "Cancel" at bounding box center [377, 219] width 31 height 15
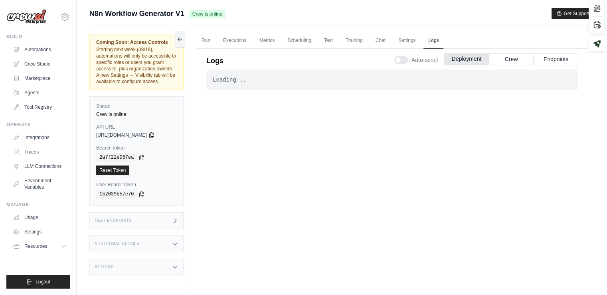
click at [465, 61] on button "Deployment" at bounding box center [466, 59] width 45 height 12
click at [511, 58] on button "Crew" at bounding box center [511, 59] width 45 height 12
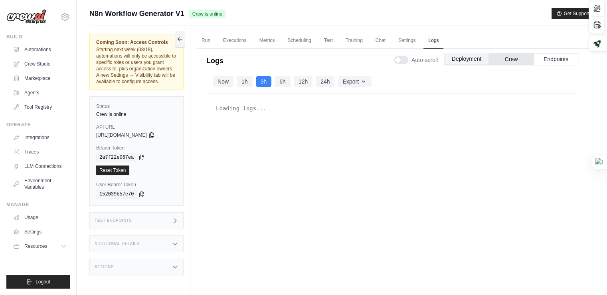
click at [481, 60] on button "Deployment" at bounding box center [466, 59] width 45 height 12
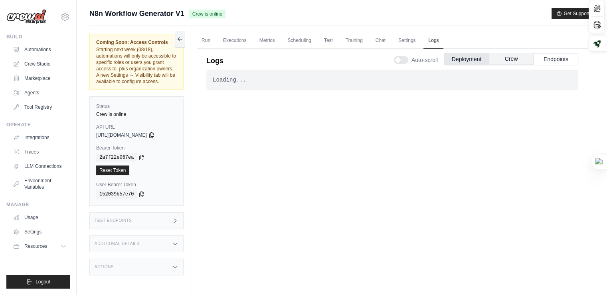
click at [506, 55] on button "Crew" at bounding box center [511, 59] width 45 height 12
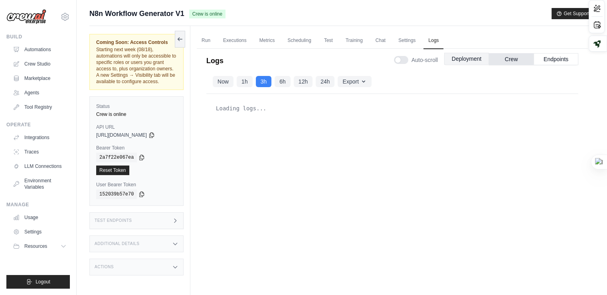
click at [479, 55] on button "Deployment" at bounding box center [466, 59] width 45 height 12
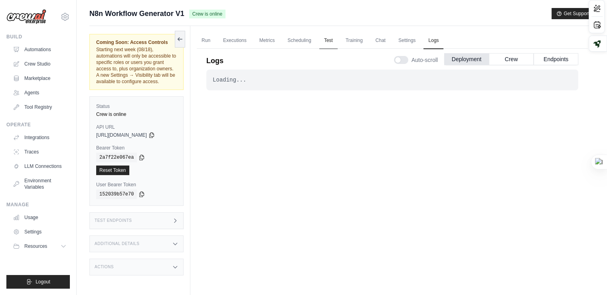
click at [330, 44] on link "Test" at bounding box center [328, 40] width 18 height 17
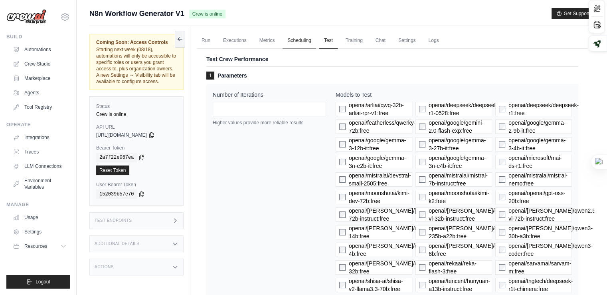
click at [291, 45] on link "Scheduling" at bounding box center [299, 40] width 33 height 17
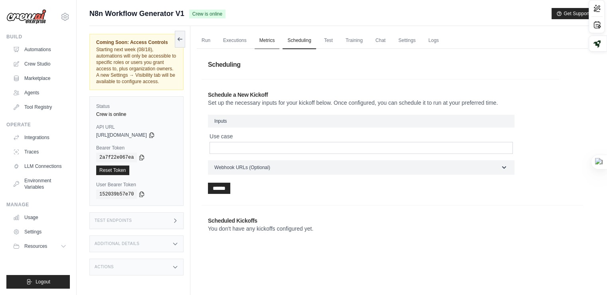
click at [263, 46] on link "Metrics" at bounding box center [267, 40] width 25 height 17
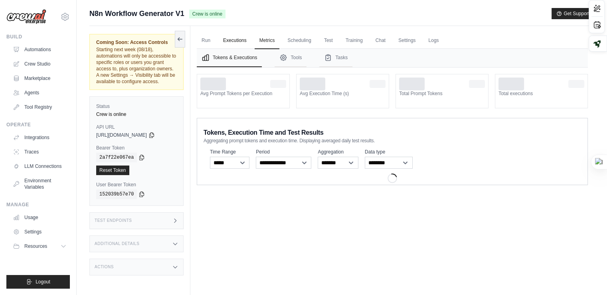
click at [236, 42] on link "Executions" at bounding box center [234, 40] width 33 height 17
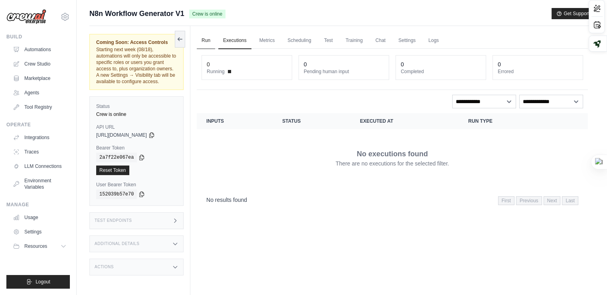
click at [208, 43] on link "Run" at bounding box center [206, 40] width 18 height 17
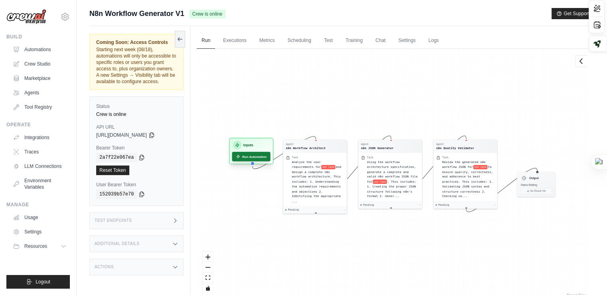
click at [251, 154] on button "Run Automation" at bounding box center [251, 157] width 38 height 10
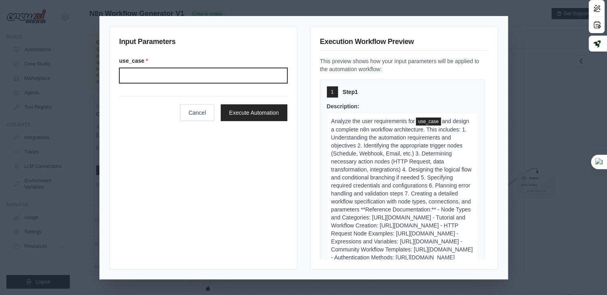
click at [171, 80] on input "Use case" at bounding box center [203, 75] width 168 height 15
type input "*"
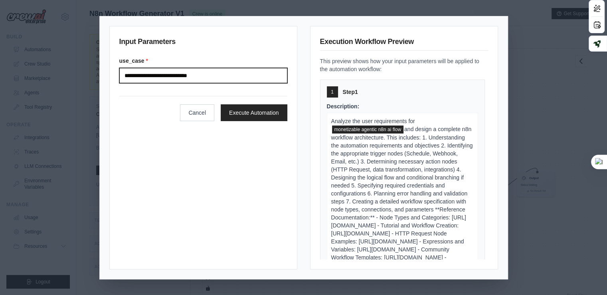
type input "**********"
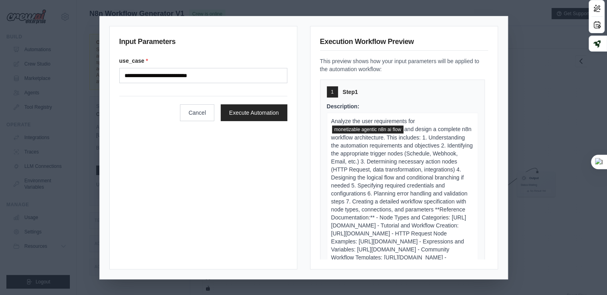
click at [242, 101] on div "Cancel Execute Automation" at bounding box center [203, 108] width 168 height 25
click at [246, 115] on button "Execute Automation" at bounding box center [254, 112] width 67 height 17
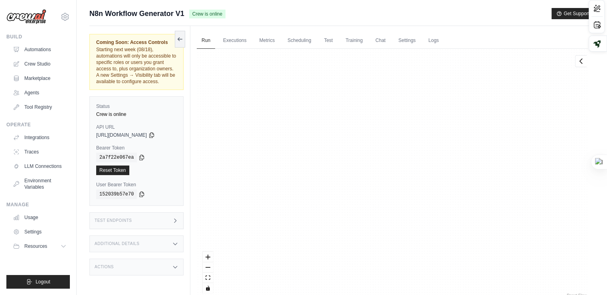
scroll to position [13, 0]
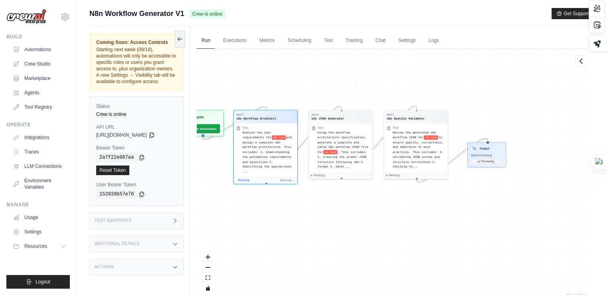
drag, startPoint x: 404, startPoint y: 229, endPoint x: 354, endPoint y: 200, distance: 57.8
click at [354, 200] on div "Agent n8n Workflow Architect Task Analyze the user requirements for use Case an…" at bounding box center [392, 174] width 391 height 250
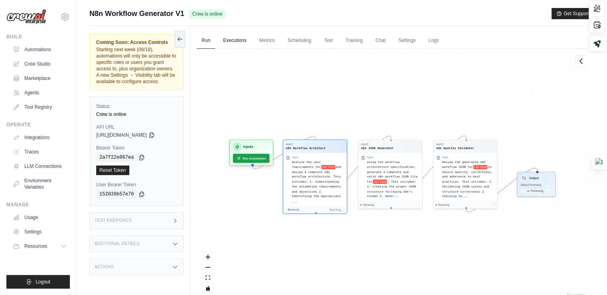
click at [242, 46] on link "Executions" at bounding box center [234, 40] width 33 height 17
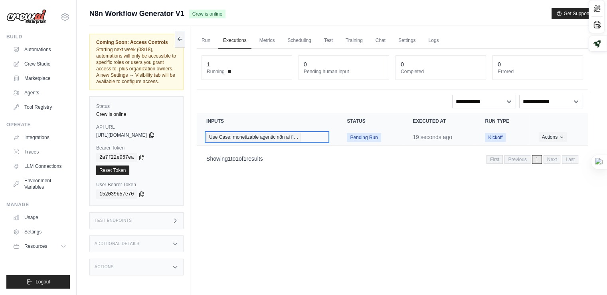
click at [267, 136] on span "Use Case: monetizable agentic n8n ai fl…" at bounding box center [253, 137] width 95 height 9
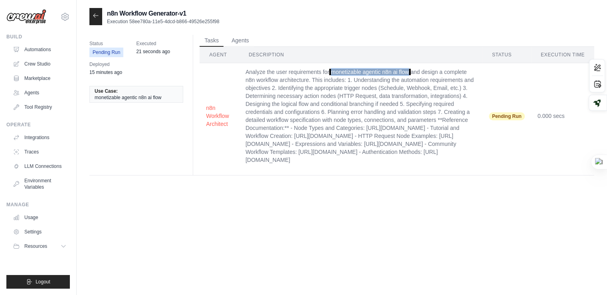
drag, startPoint x: 410, startPoint y: 69, endPoint x: 333, endPoint y: 72, distance: 77.5
click at [333, 72] on span "monetizable agentic n8n ai flow" at bounding box center [369, 72] width 81 height 6
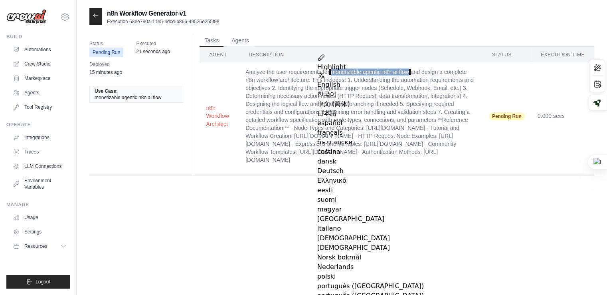
copy span "monetizable agentic n8n ai flow"
click at [233, 38] on button "Agents" at bounding box center [240, 40] width 27 height 12
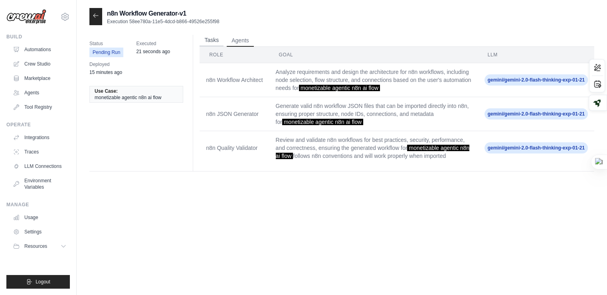
click at [217, 42] on button "Tasks" at bounding box center [212, 40] width 24 height 12
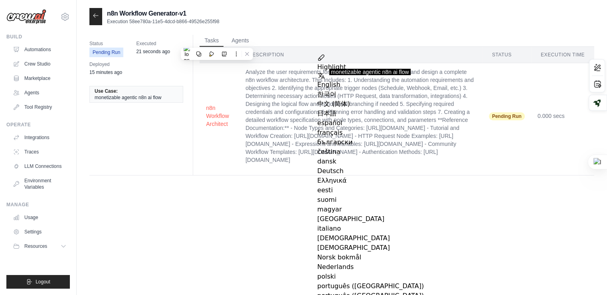
click at [100, 21] on div at bounding box center [95, 16] width 13 height 17
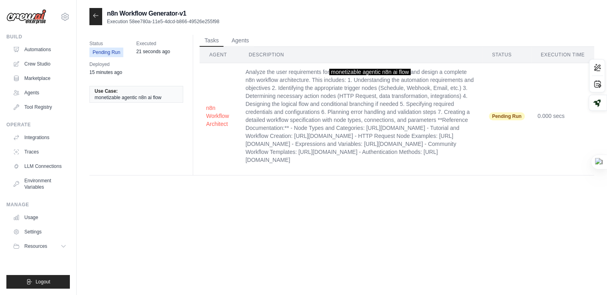
click at [97, 20] on div at bounding box center [95, 16] width 13 height 17
click at [97, 15] on icon at bounding box center [96, 15] width 6 height 6
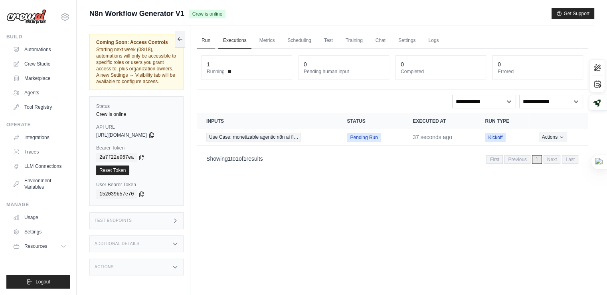
click at [204, 39] on link "Run" at bounding box center [206, 40] width 18 height 17
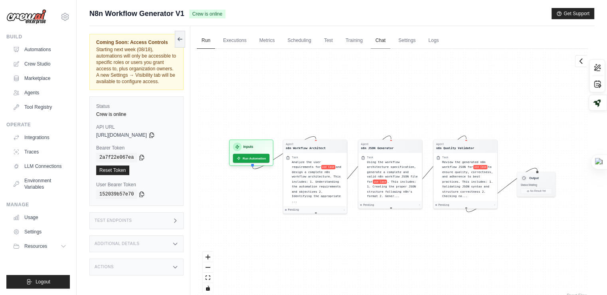
click at [387, 40] on link "Chat" at bounding box center [381, 40] width 20 height 17
click at [232, 44] on link "Executions" at bounding box center [234, 40] width 33 height 17
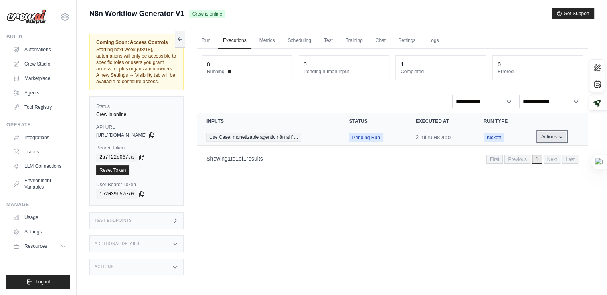
click at [546, 135] on button "Actions" at bounding box center [552, 137] width 28 height 10
click at [543, 152] on link "View Details" at bounding box center [552, 151] width 51 height 13
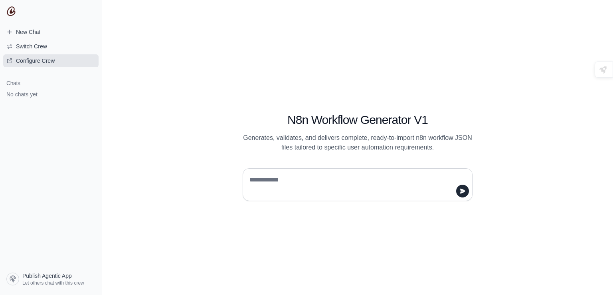
click at [55, 67] on link "Configure Crew" at bounding box center [50, 60] width 95 height 13
click at [285, 167] on div at bounding box center [358, 181] width 268 height 39
click at [263, 183] on textarea at bounding box center [355, 184] width 215 height 22
paste textarea "**********"
type textarea "**********"
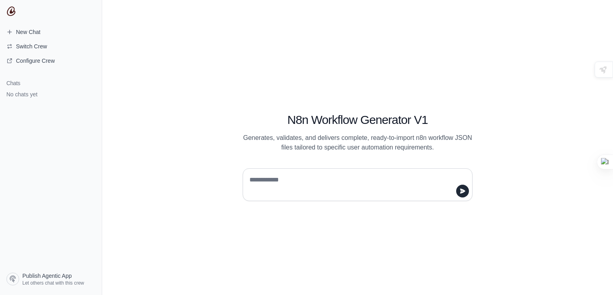
paste textarea "**********"
type textarea "**********"
paste textarea "**********"
type textarea "**********"
click at [469, 202] on div "**********" at bounding box center [357, 147] width 511 height 295
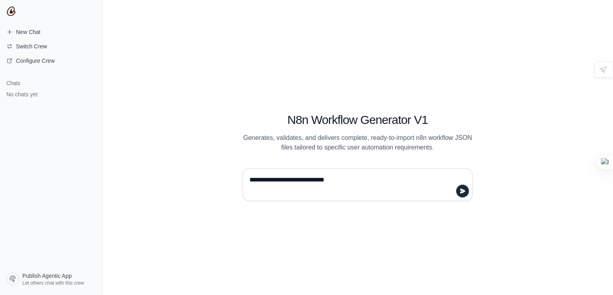
click at [465, 197] on div "**********" at bounding box center [358, 184] width 230 height 33
click at [469, 191] on div "**********" at bounding box center [358, 184] width 230 height 33
click at [463, 189] on icon "submit" at bounding box center [462, 191] width 6 height 6
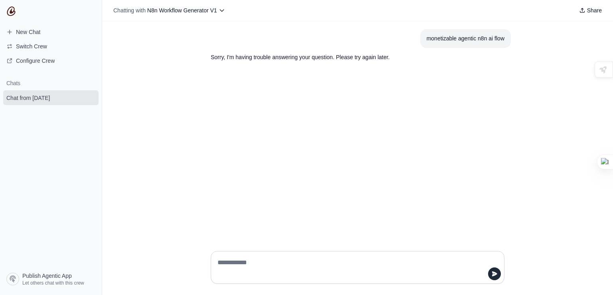
click at [444, 41] on div "monetizable agentic n8n ai flow" at bounding box center [466, 38] width 78 height 9
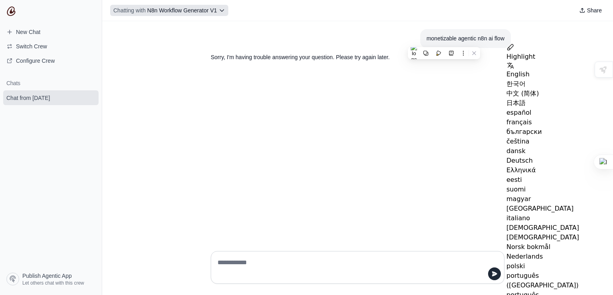
click at [181, 14] on span "Chatting with N8n Workflow Generator V1" at bounding box center [165, 10] width 104 height 8
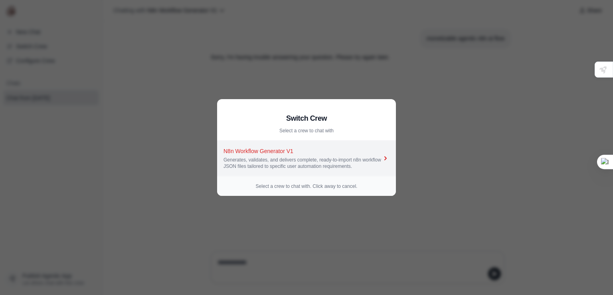
click at [238, 163] on div "Generates, validates, and delivers complete, ready-to-import n8n workflow JSON …" at bounding box center [303, 162] width 158 height 13
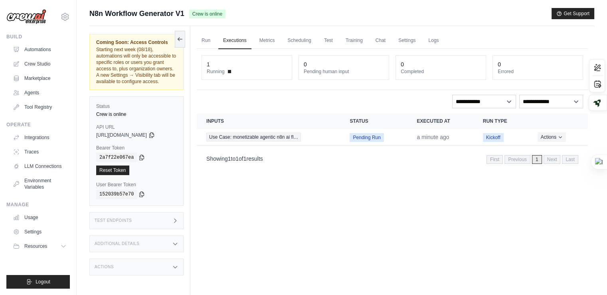
drag, startPoint x: 176, startPoint y: 131, endPoint x: 162, endPoint y: 143, distance: 17.5
click at [176, 132] on div "https://n8n-workflow-generator-v1-b088f880-899b-4e5-3dc2a223.crewai.com" at bounding box center [136, 135] width 81 height 6
click at [154, 135] on icon at bounding box center [151, 134] width 4 height 5
click at [287, 192] on div "Run Executions Metrics Scheduling Test Training Chat Settings Logs 1 Running 0 …" at bounding box center [392, 173] width 404 height 295
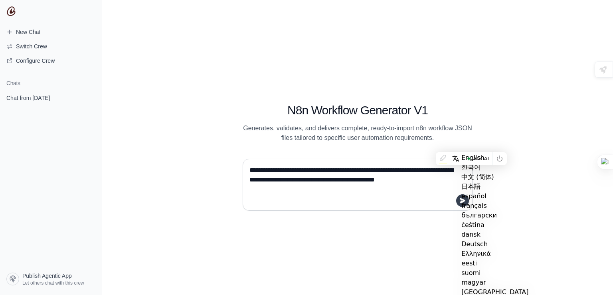
type textarea "**********"
click at [461, 204] on button "submit" at bounding box center [462, 200] width 13 height 13
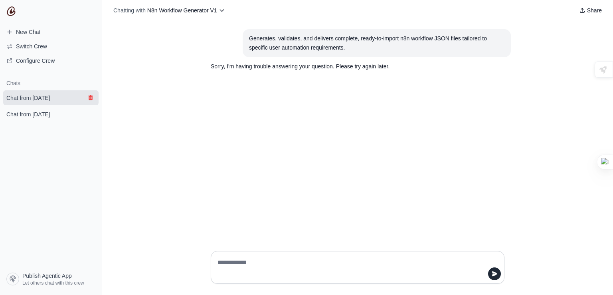
click at [90, 96] on icon "submit" at bounding box center [90, 97] width 4 height 5
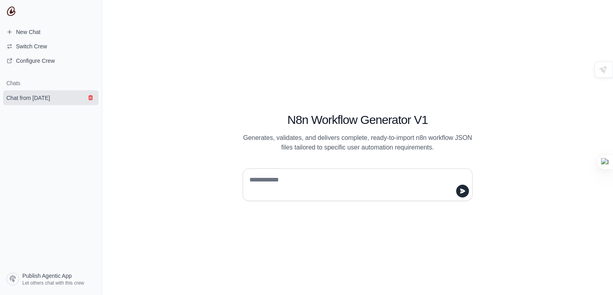
click at [87, 95] on button "submit" at bounding box center [91, 98] width 10 height 10
click at [46, 36] on link "New Chat" at bounding box center [50, 32] width 95 height 13
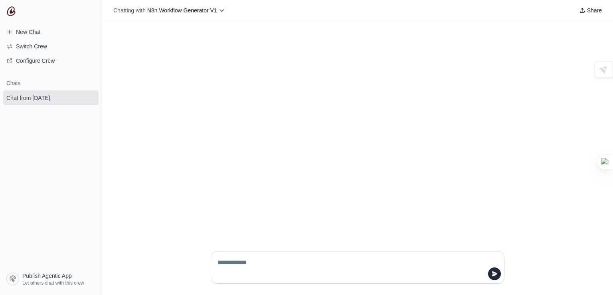
click at [247, 264] on textarea at bounding box center [355, 267] width 279 height 22
click at [337, 271] on textarea at bounding box center [355, 267] width 279 height 22
type textarea "**********"
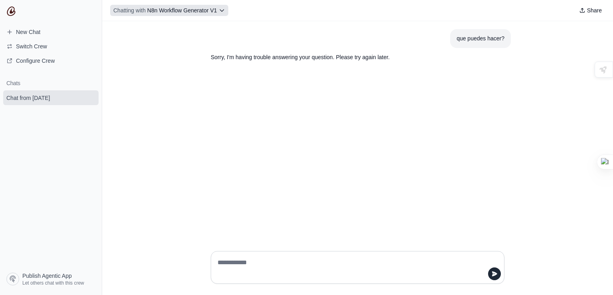
click at [194, 9] on span "N8n Workflow Generator V1" at bounding box center [182, 10] width 70 height 6
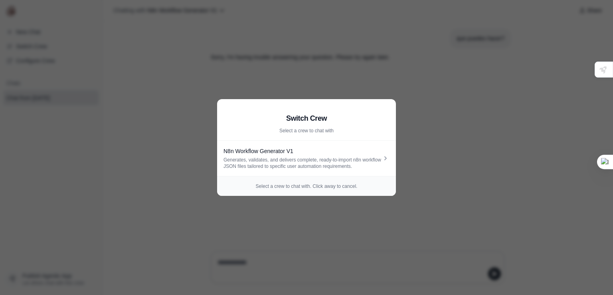
click at [273, 48] on aside "Switch Crew Select a crew to chat with N8n Workflow Generator V1 Generates, val…" at bounding box center [306, 147] width 613 height 295
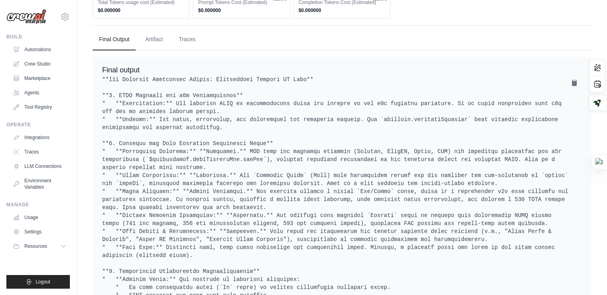
scroll to position [325, 0]
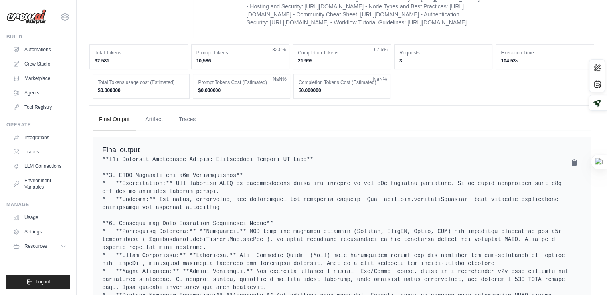
click at [166, 130] on button "Artifact" at bounding box center [154, 120] width 30 height 22
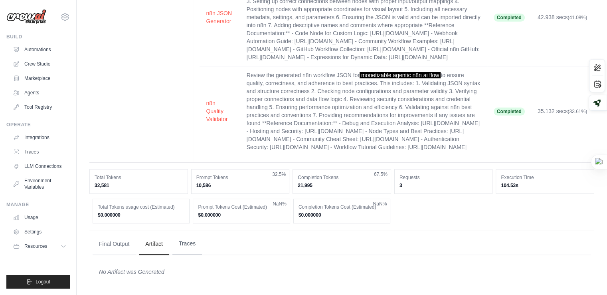
click at [192, 237] on button "Traces" at bounding box center [187, 244] width 30 height 22
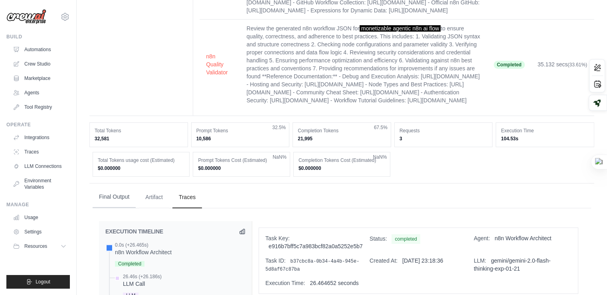
click at [115, 208] on button "Final Output" at bounding box center [114, 197] width 43 height 22
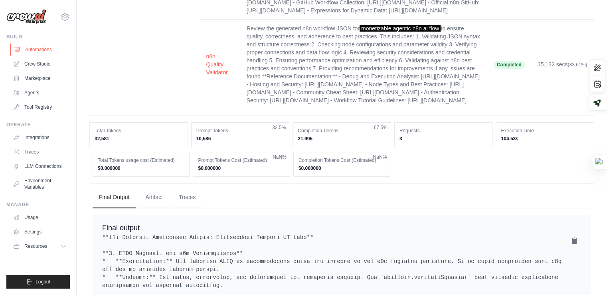
click at [45, 48] on link "Automations" at bounding box center [40, 49] width 60 height 13
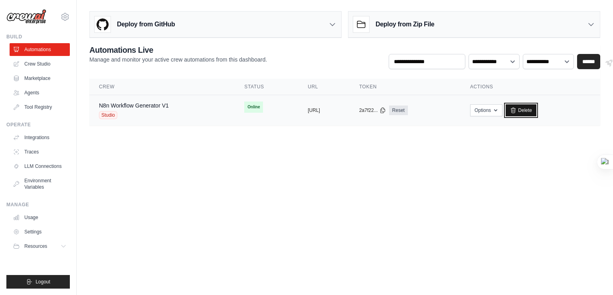
click at [537, 111] on link "Delete" at bounding box center [521, 110] width 31 height 12
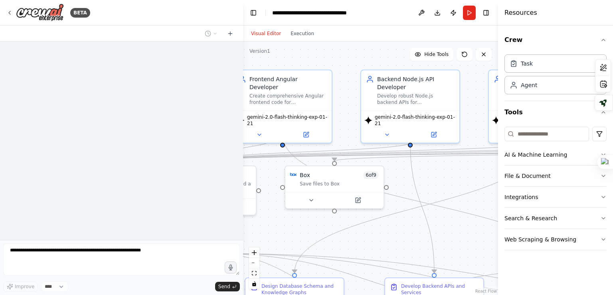
drag, startPoint x: 449, startPoint y: 185, endPoint x: 271, endPoint y: 173, distance: 178.4
click at [271, 173] on div ".deletable-edge-delete-btn { width: 20px; height: 20px; border: 0px solid #ffff…" at bounding box center [370, 168] width 255 height 253
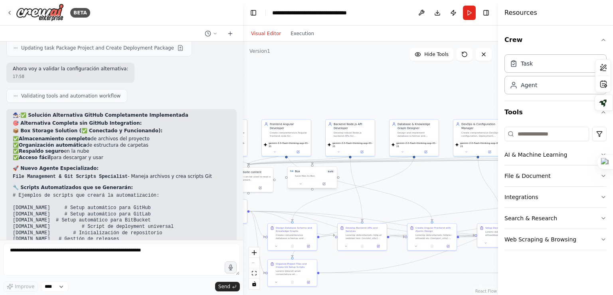
scroll to position [9654, 0]
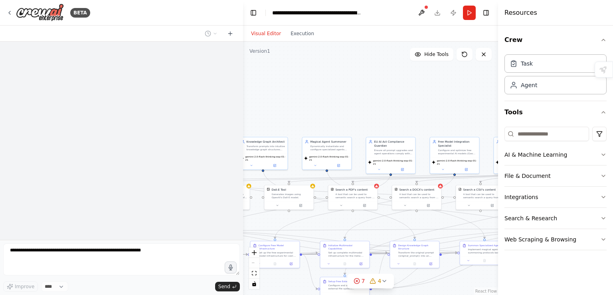
click at [198, 118] on div "**********" at bounding box center [306, 147] width 613 height 295
drag, startPoint x: 34, startPoint y: 155, endPoint x: 40, endPoint y: 153, distance: 6.6
click at [34, 155] on div at bounding box center [121, 141] width 243 height 198
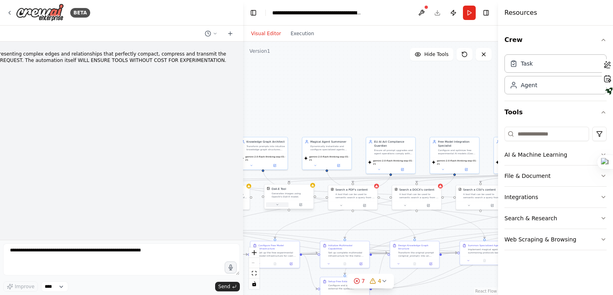
scroll to position [4047, 0]
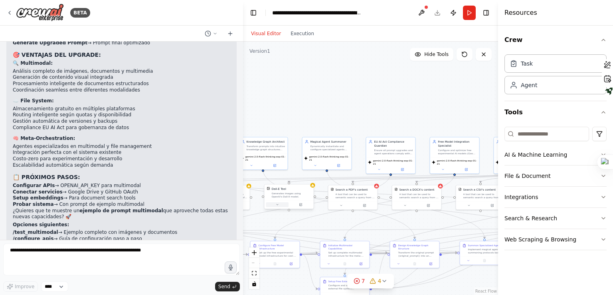
click at [277, 204] on icon at bounding box center [278, 204] width 2 height 1
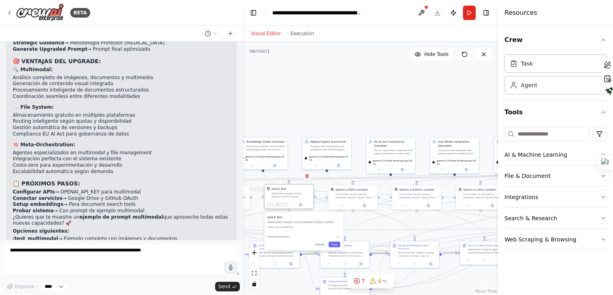
scroll to position [0, 0]
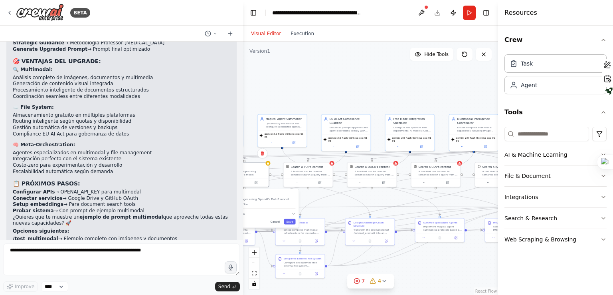
drag, startPoint x: 369, startPoint y: 111, endPoint x: 324, endPoint y: 88, distance: 50.2
click at [324, 88] on div ".deletable-edge-delete-btn { width: 20px; height: 20px; border: 0px solid #ffff…" at bounding box center [370, 168] width 255 height 253
click at [40, 214] on p "¿Quieres que te muestre un ejemplo de prompt multimodal que aproveche todas est…" at bounding box center [122, 220] width 218 height 12
click at [49, 13] on img at bounding box center [40, 13] width 48 height 18
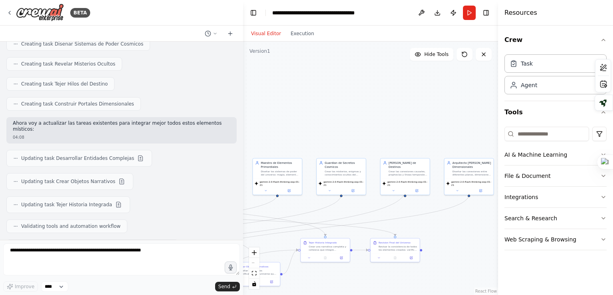
drag, startPoint x: 360, startPoint y: 198, endPoint x: 0, endPoint y: 219, distance: 360.3
click at [0, 219] on div "BETA necesito 03:59 ▶ Thought process I see you started typing "necesito" (I ne…" at bounding box center [306, 147] width 613 height 295
click at [455, 14] on button "Publish" at bounding box center [453, 13] width 13 height 14
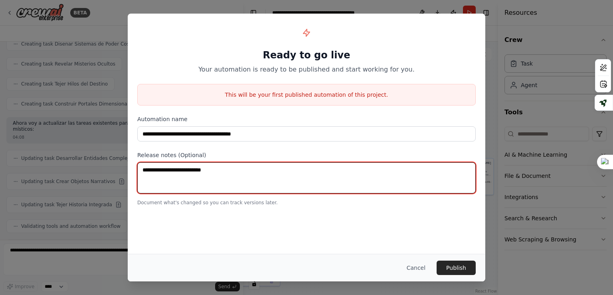
click at [291, 176] on textarea at bounding box center [306, 177] width 339 height 31
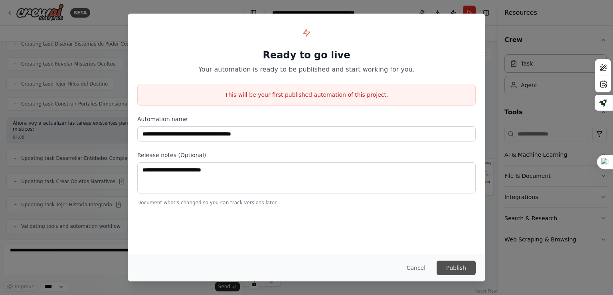
click at [451, 261] on button "Publish" at bounding box center [456, 267] width 39 height 14
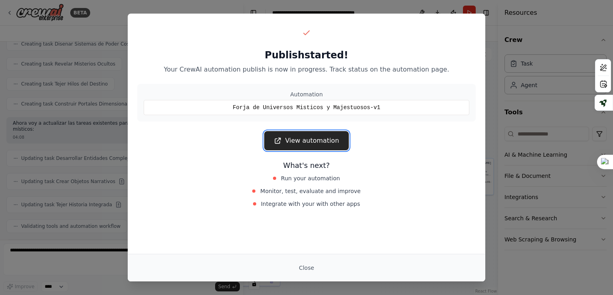
click at [313, 142] on link "View automation" at bounding box center [306, 140] width 84 height 19
click at [543, 65] on div "Publish started! Your CrewAI automation publish is now in progress. Track statu…" at bounding box center [306, 147] width 613 height 295
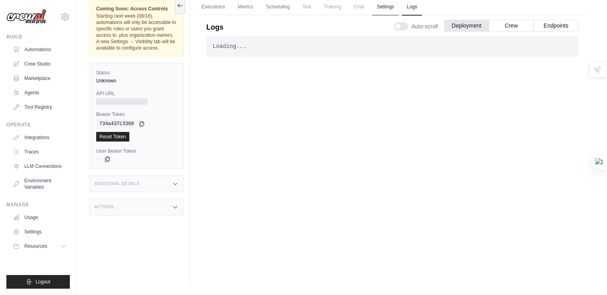
click at [387, 9] on link "Settings" at bounding box center [385, 7] width 27 height 17
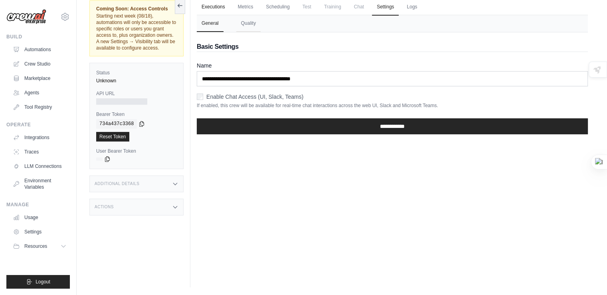
click at [229, 8] on link "Executions" at bounding box center [213, 7] width 33 height 17
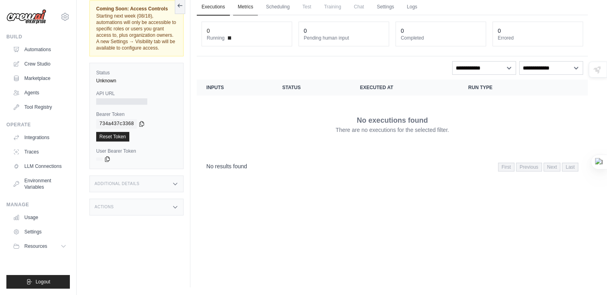
click at [257, 8] on link "Metrics" at bounding box center [245, 7] width 25 height 17
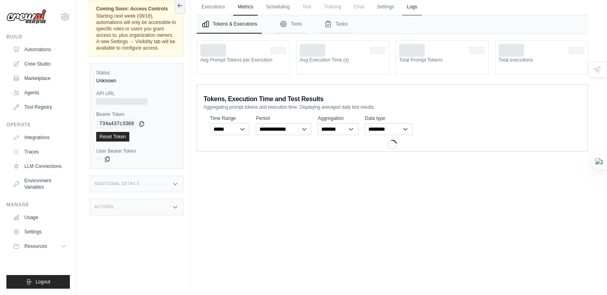
click at [410, 3] on link "Logs" at bounding box center [412, 7] width 20 height 17
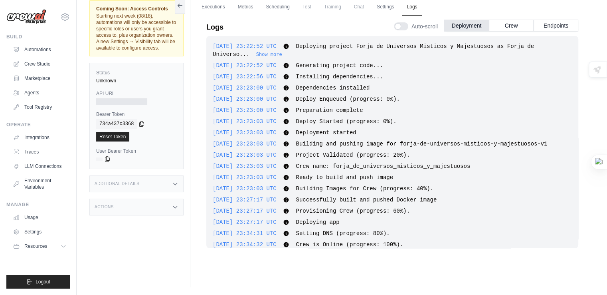
scroll to position [10, 0]
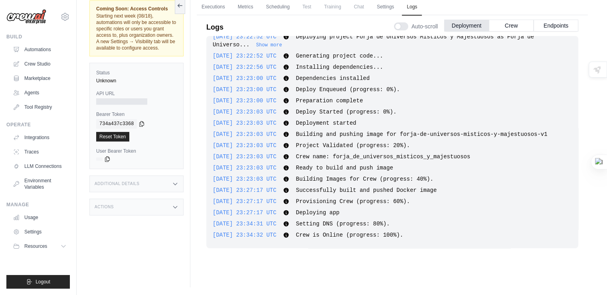
click at [363, 8] on span "Chat" at bounding box center [359, 7] width 20 height 16
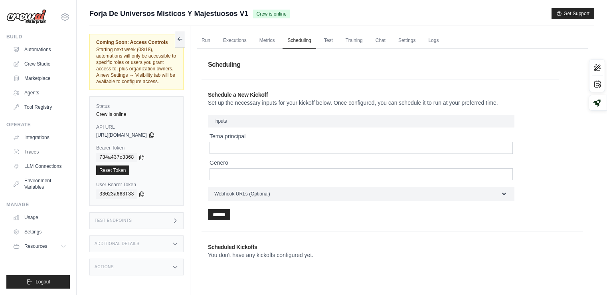
click at [583, 107] on div "Scheduling Schedule a New Kickoff Set up the necessary inputs for your kickoff …" at bounding box center [393, 161] width 382 height 216
click at [376, 32] on link "Chat" at bounding box center [381, 40] width 20 height 17
click at [328, 44] on link "Test" at bounding box center [328, 40] width 18 height 17
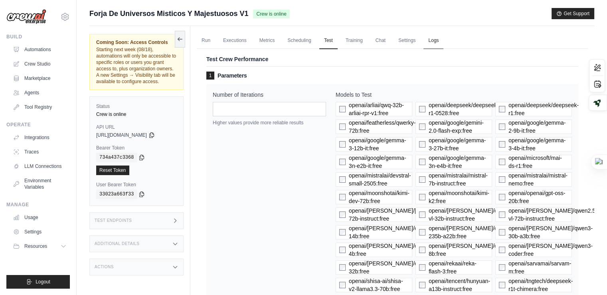
click at [425, 40] on link "Logs" at bounding box center [434, 40] width 20 height 17
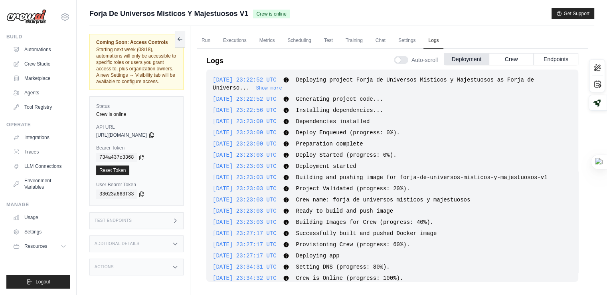
scroll to position [10, 0]
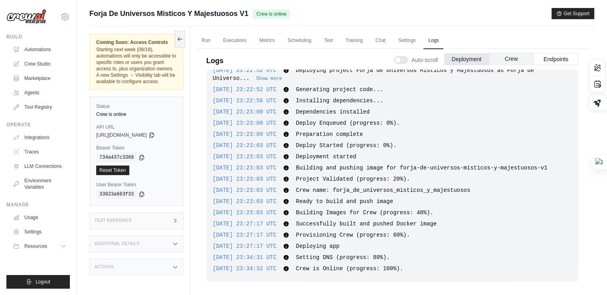
click at [518, 64] on div "Deployment Crew Endpoints" at bounding box center [511, 59] width 134 height 12
click at [521, 61] on button "Crew" at bounding box center [511, 59] width 45 height 12
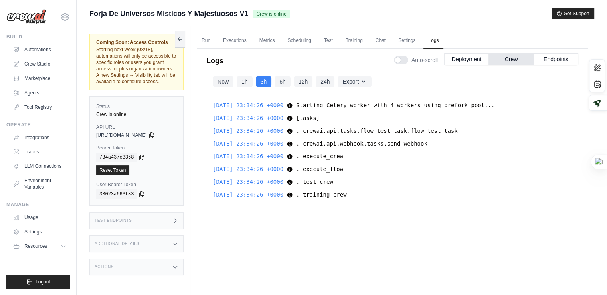
click at [293, 195] on icon at bounding box center [290, 195] width 6 height 6
click at [236, 87] on div "Now 1h 3h 6h 12h 24h" at bounding box center [274, 81] width 122 height 11
click at [243, 83] on button "1h" at bounding box center [245, 80] width 16 height 11
click at [230, 83] on button "Now" at bounding box center [223, 80] width 21 height 11
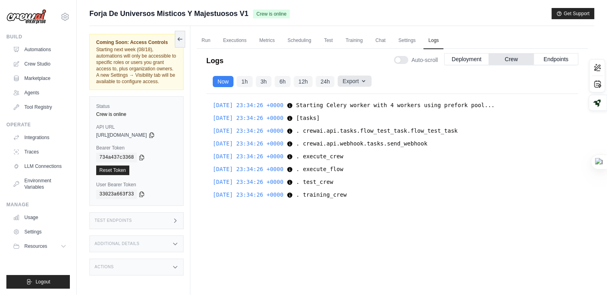
click at [339, 78] on button "Export" at bounding box center [355, 80] width 34 height 11
click at [350, 63] on div "Logs Auto-scroll Deployment Crew Endpoints" at bounding box center [392, 58] width 372 height 22
click at [397, 39] on link "Settings" at bounding box center [407, 40] width 27 height 17
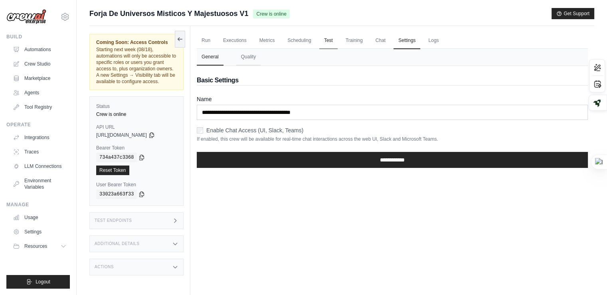
click at [327, 41] on link "Test" at bounding box center [328, 40] width 18 height 17
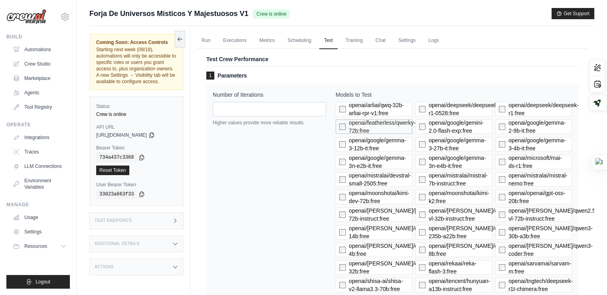
click at [370, 131] on span "openai/featherless/qwerky-72b:free" at bounding box center [382, 127] width 67 height 16
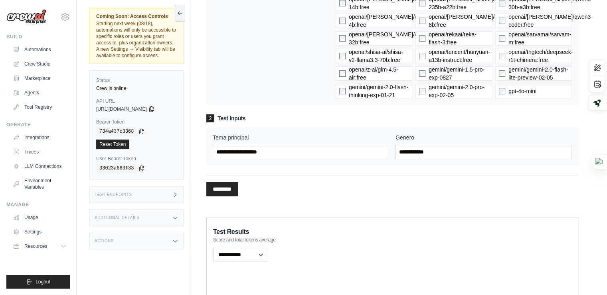
scroll to position [240, 0]
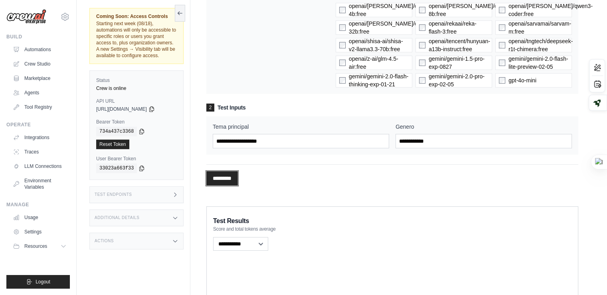
click at [225, 174] on input "*********" at bounding box center [222, 178] width 32 height 14
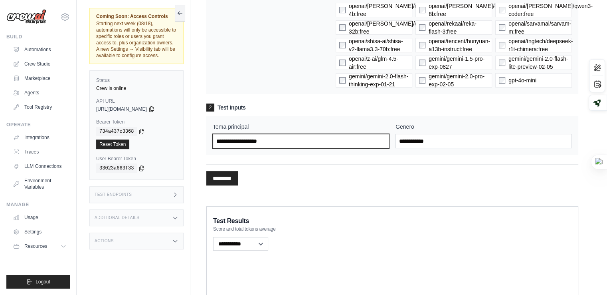
click at [285, 138] on input "Tema principal" at bounding box center [301, 141] width 176 height 14
type input "**********"
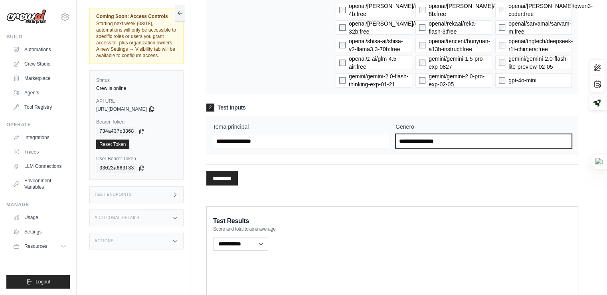
type input "**********"
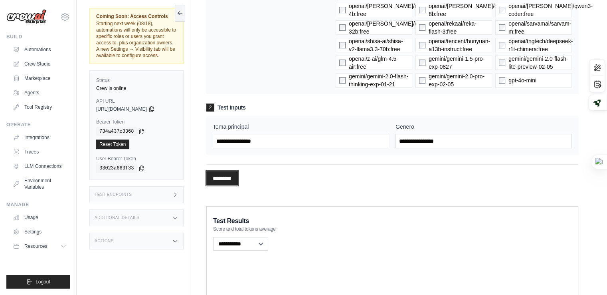
click at [236, 176] on input "*********" at bounding box center [222, 178] width 32 height 14
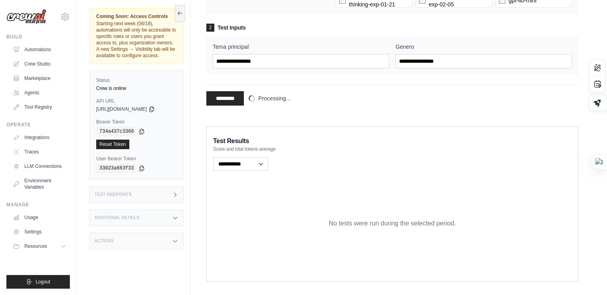
scroll to position [329, 0]
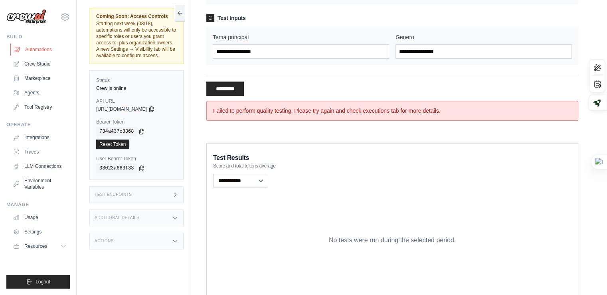
click at [36, 51] on link "Automations" at bounding box center [40, 49] width 60 height 13
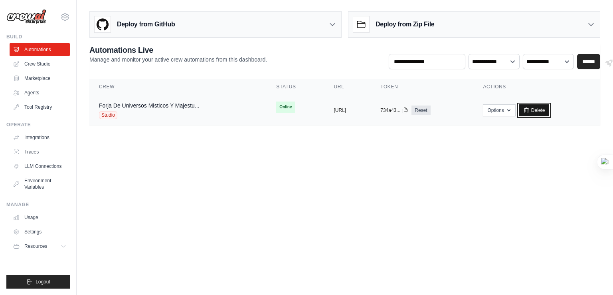
click at [529, 112] on icon at bounding box center [526, 109] width 4 height 5
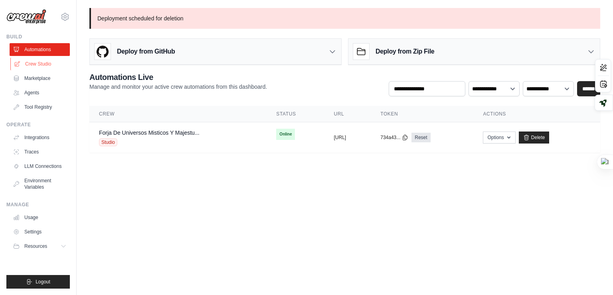
click at [50, 69] on link "Crew Studio" at bounding box center [40, 63] width 60 height 13
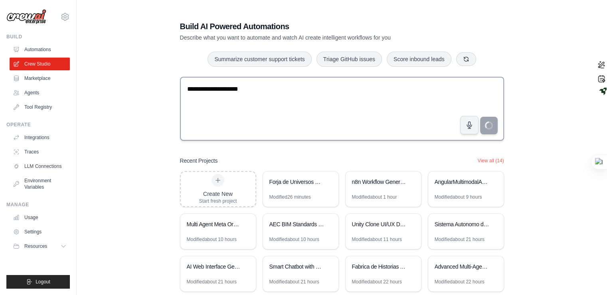
type textarea "**********"
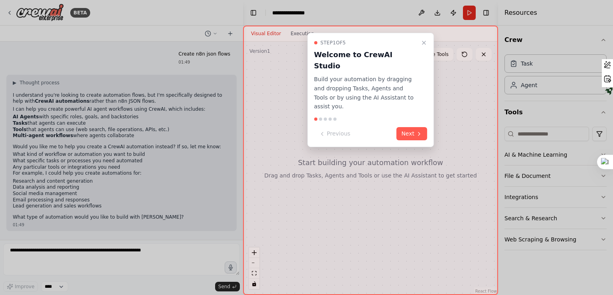
click at [69, 156] on div at bounding box center [306, 147] width 613 height 295
click at [26, 168] on div at bounding box center [306, 147] width 613 height 295
click at [422, 45] on icon "Close walkthrough" at bounding box center [424, 43] width 6 height 6
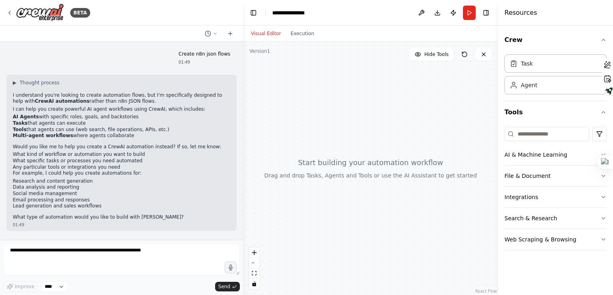
click at [465, 53] on icon at bounding box center [464, 54] width 6 height 6
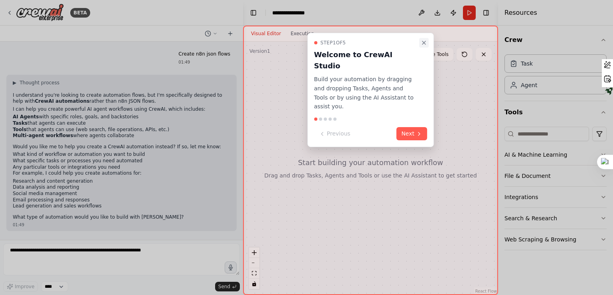
click at [421, 44] on icon "Close walkthrough" at bounding box center [424, 43] width 6 height 6
click at [420, 40] on button "Close walkthrough" at bounding box center [424, 43] width 10 height 10
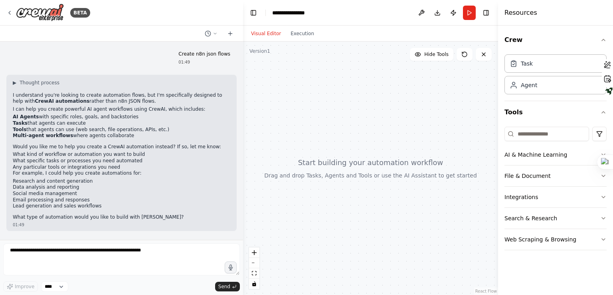
click at [43, 183] on li "Research and content generation" at bounding box center [122, 181] width 218 height 6
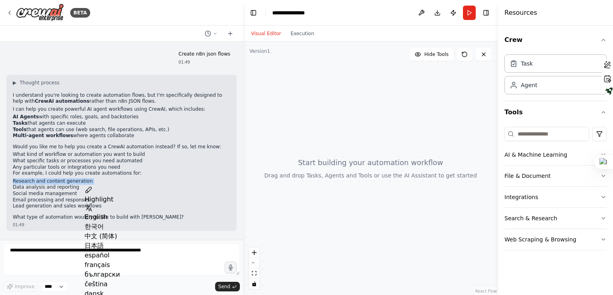
copy ul "Research and content generation"
